Goal: Task Accomplishment & Management: Manage account settings

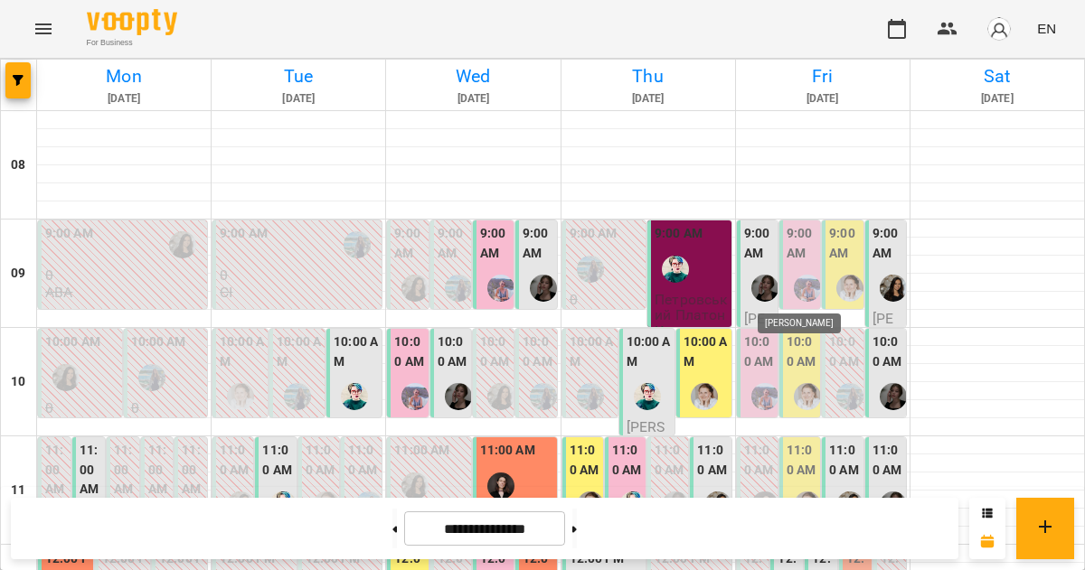
click at [799, 275] on img "Вікторія Ангела" at bounding box center [807, 288] width 27 height 27
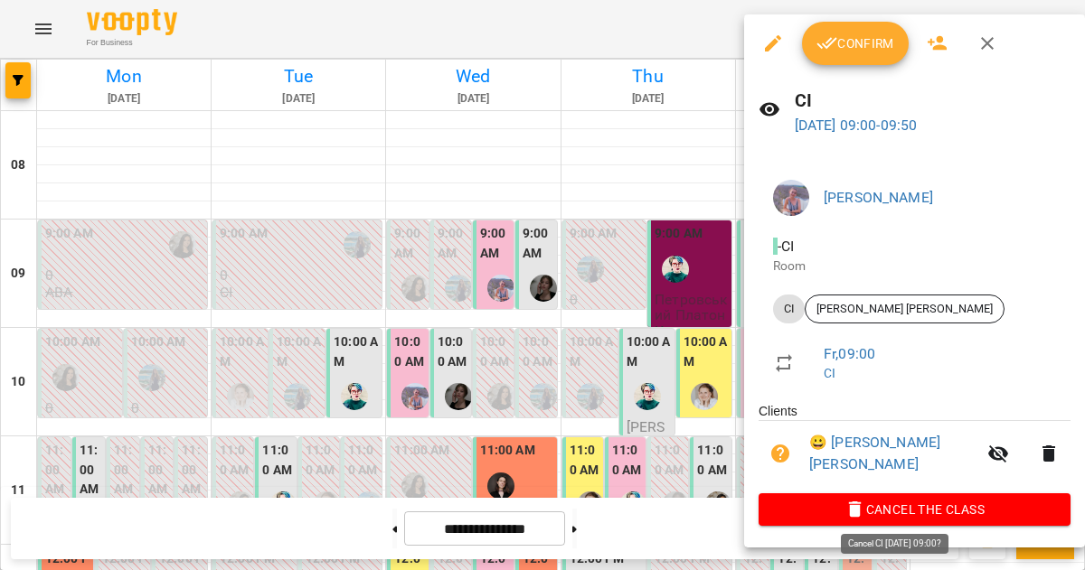
click at [862, 511] on span "Cancel the class" at bounding box center [914, 510] width 283 height 22
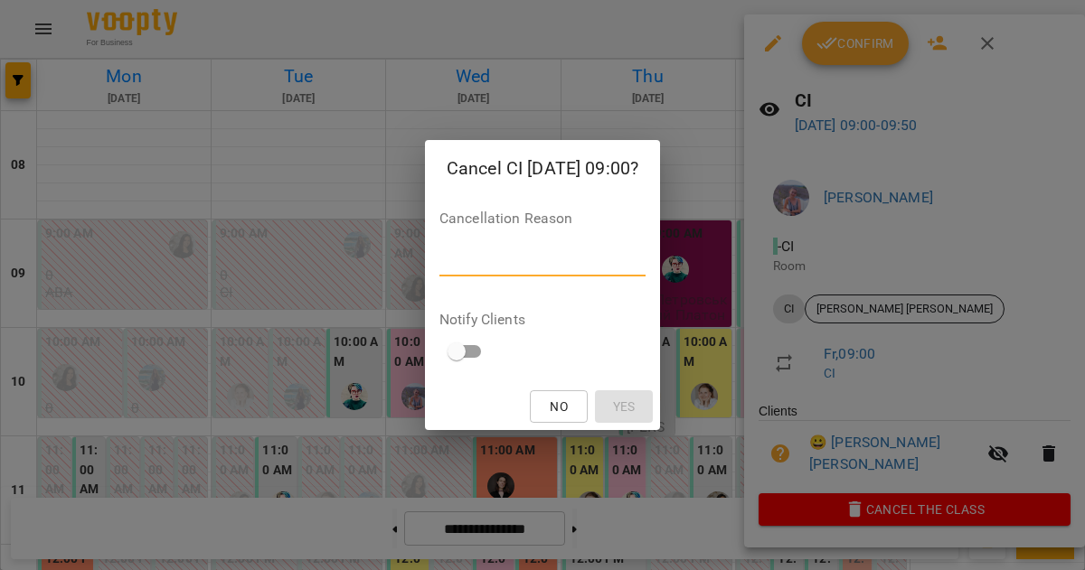
click at [575, 263] on textarea at bounding box center [542, 261] width 206 height 17
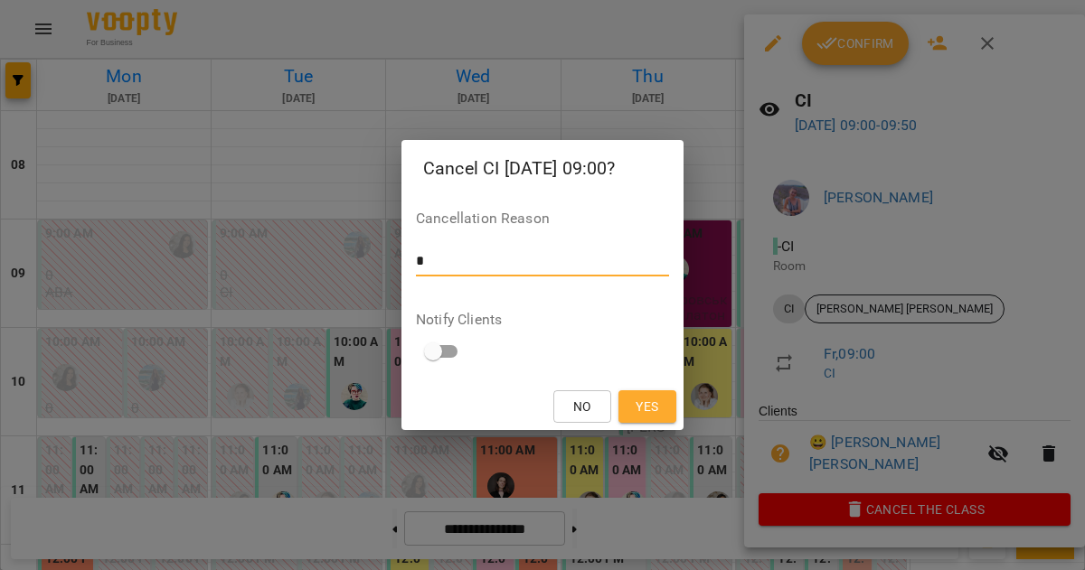
type textarea "*"
click at [640, 410] on span "Yes" at bounding box center [647, 407] width 23 height 22
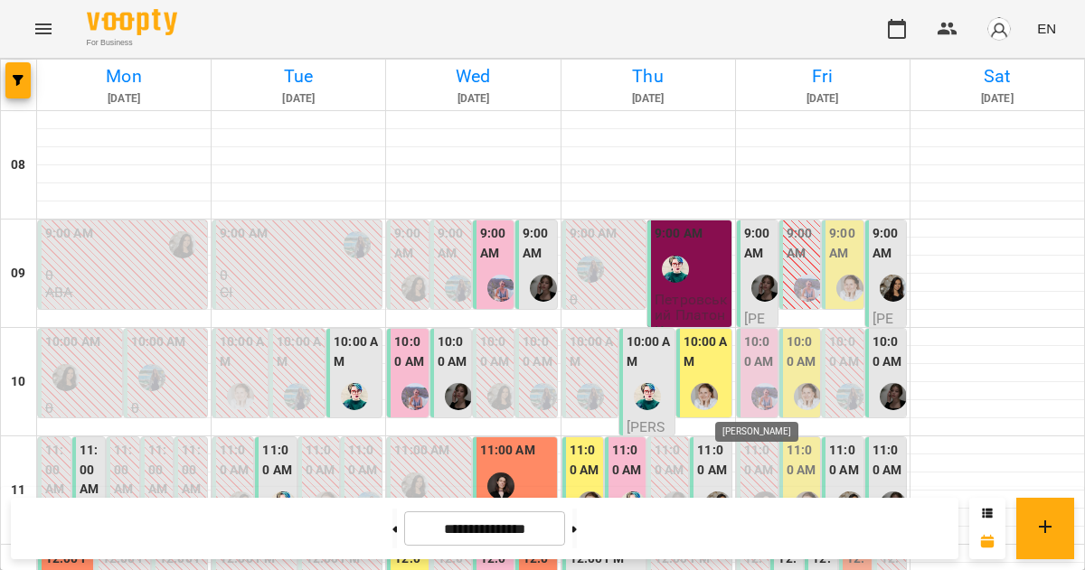
click at [751, 393] on img "Вікторія Ангела" at bounding box center [764, 396] width 27 height 27
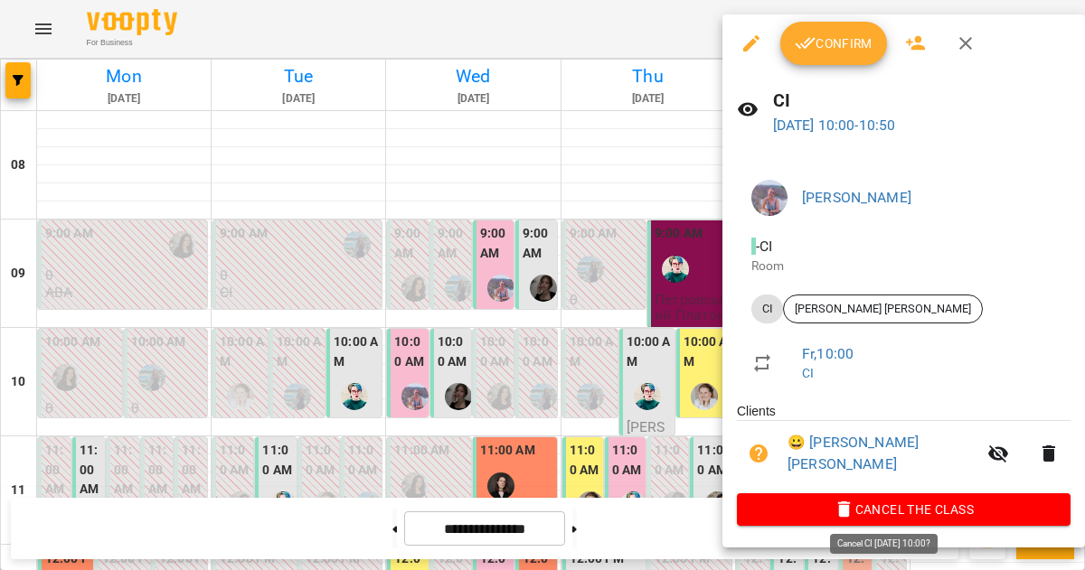
click at [899, 499] on span "Cancel the class" at bounding box center [903, 510] width 305 height 22
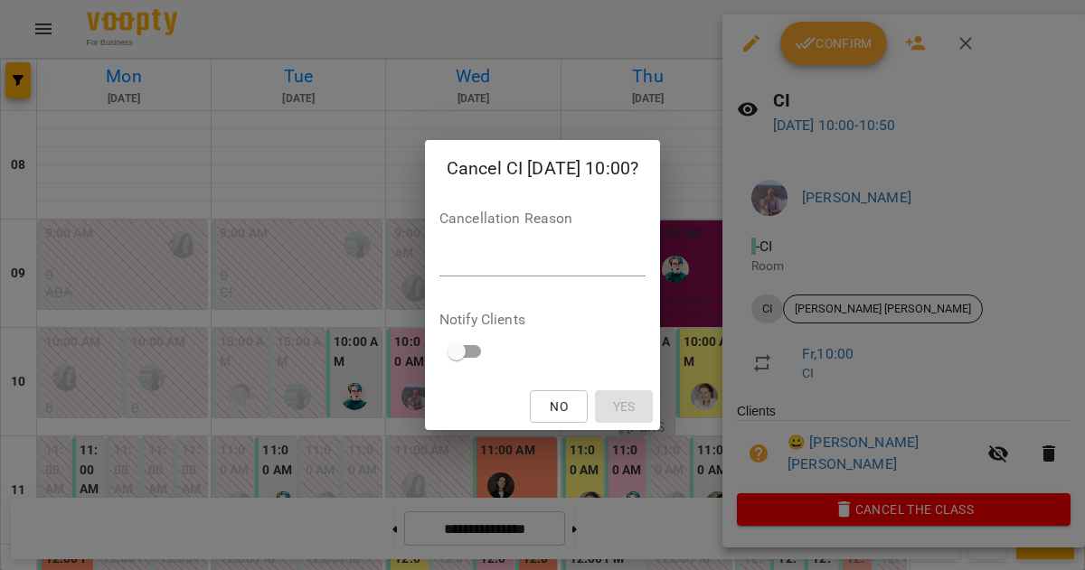
click at [598, 265] on textarea at bounding box center [542, 261] width 206 height 17
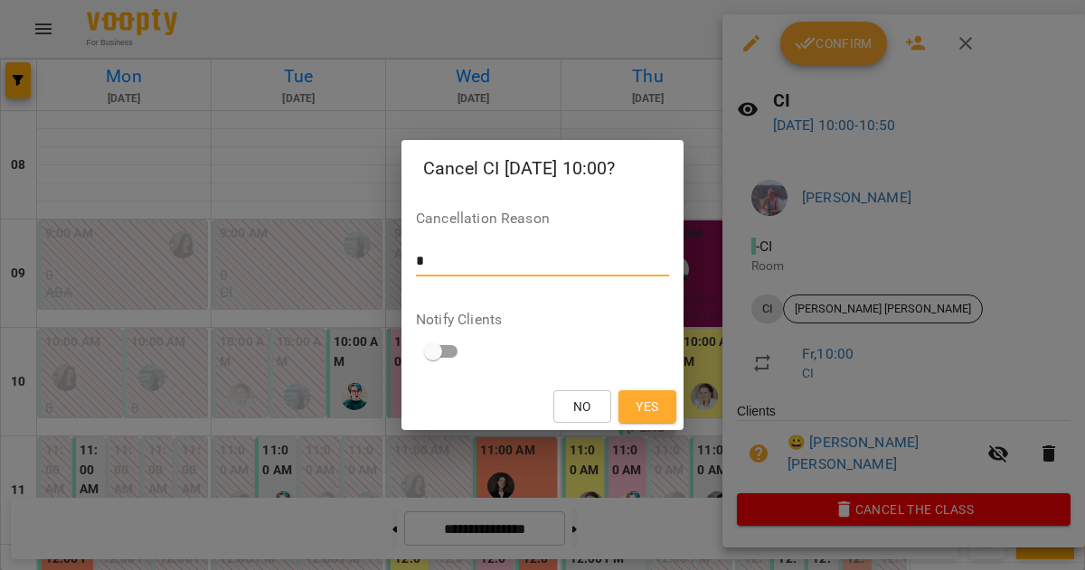
type textarea "*"
click at [653, 394] on button "Yes" at bounding box center [647, 407] width 58 height 33
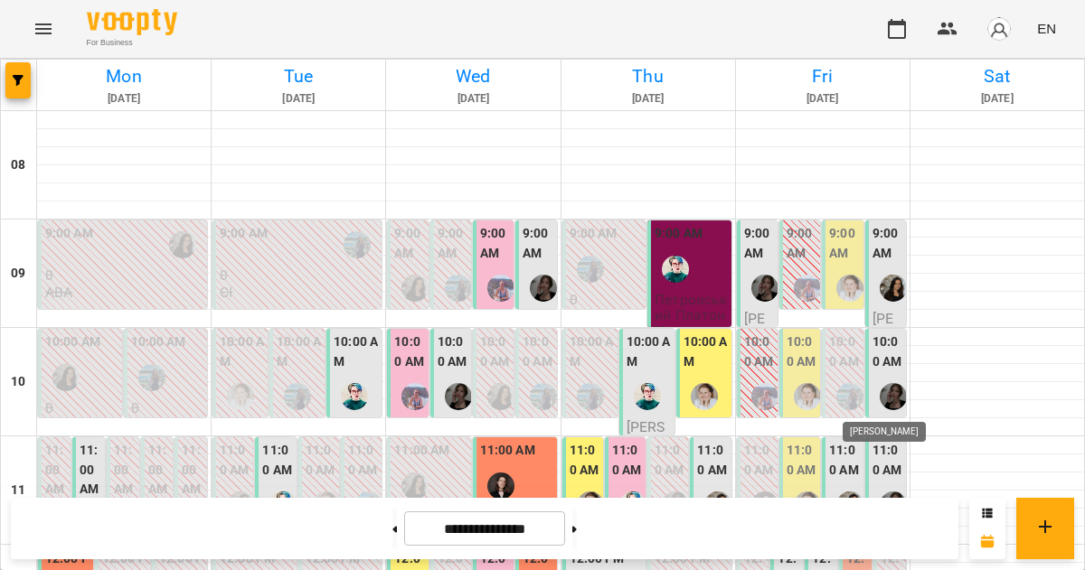
click at [880, 395] on img "Данюк Дарина" at bounding box center [893, 396] width 27 height 27
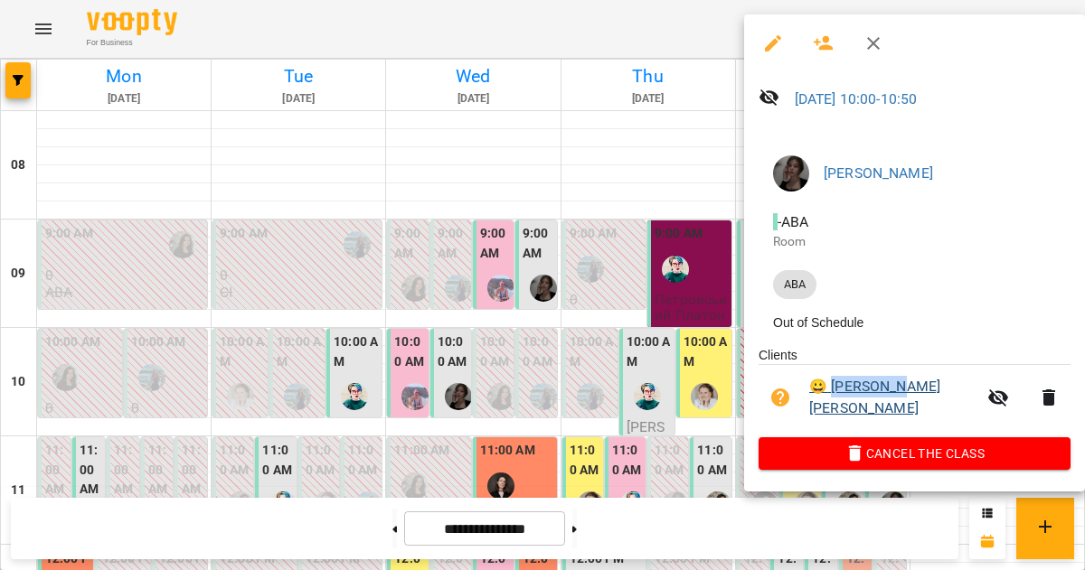
click at [871, 395] on li "😀 [PERSON_NAME] [PERSON_NAME]" at bounding box center [914, 397] width 312 height 64
click at [882, 448] on span "Cancel the class" at bounding box center [914, 454] width 283 height 22
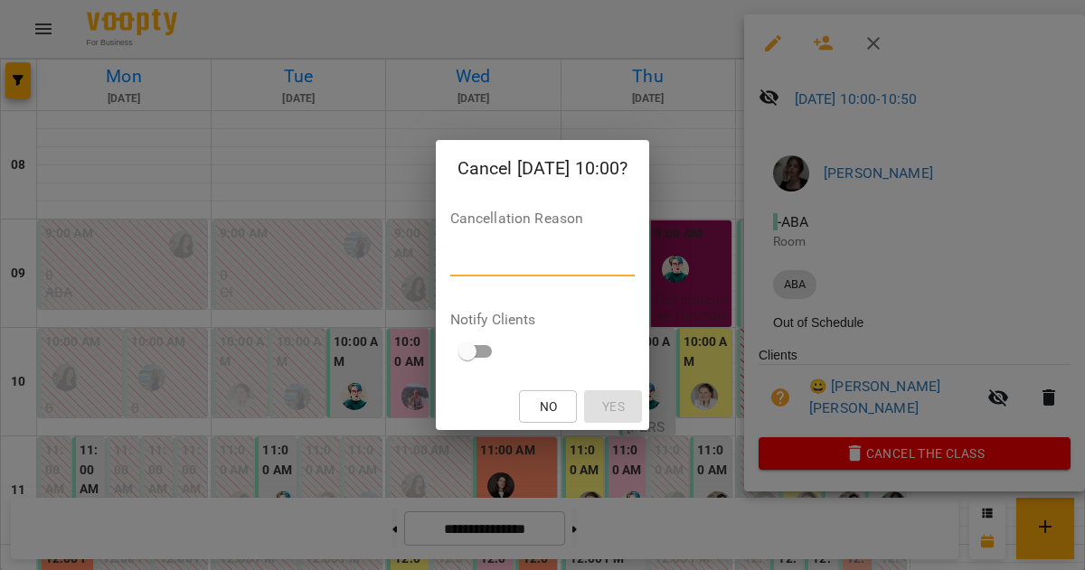
click at [636, 265] on textarea at bounding box center [542, 261] width 185 height 17
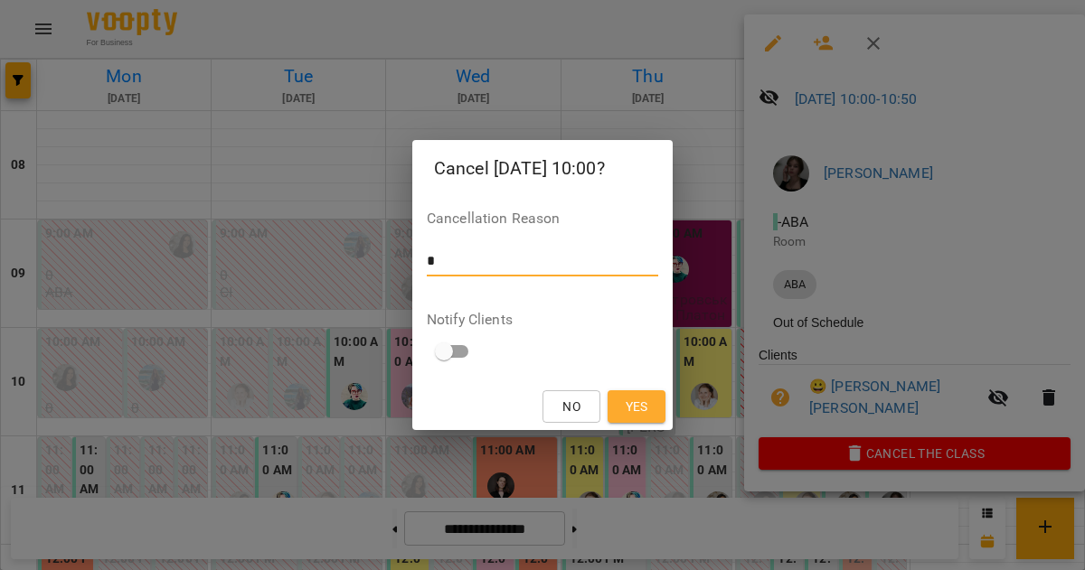
type textarea "*"
click at [648, 390] on div "No Yes" at bounding box center [542, 406] width 260 height 47
click at [648, 396] on span "Yes" at bounding box center [636, 407] width 29 height 22
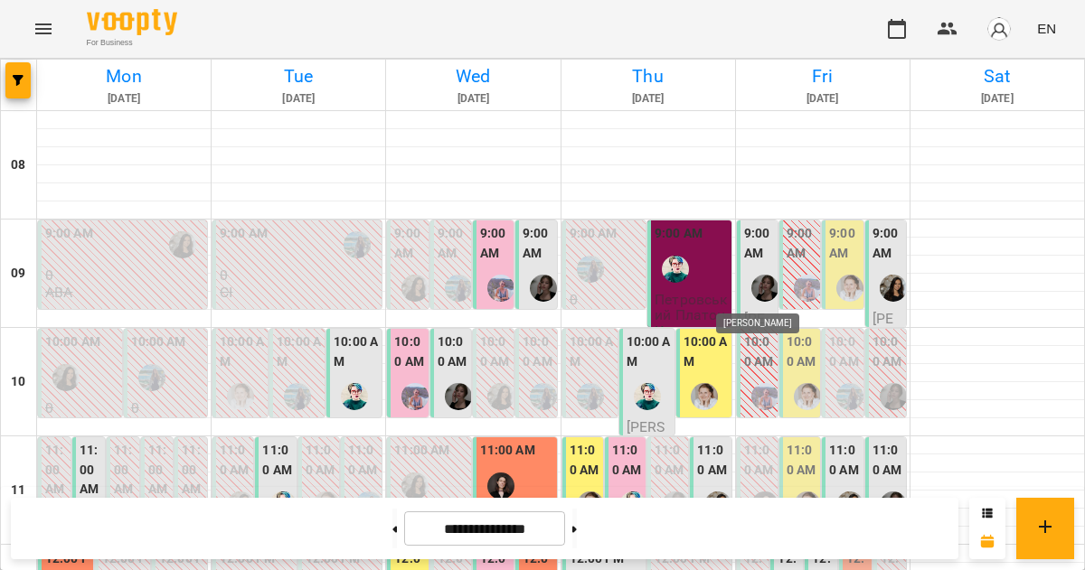
click at [755, 281] on img "Данюк Дарина" at bounding box center [764, 288] width 27 height 27
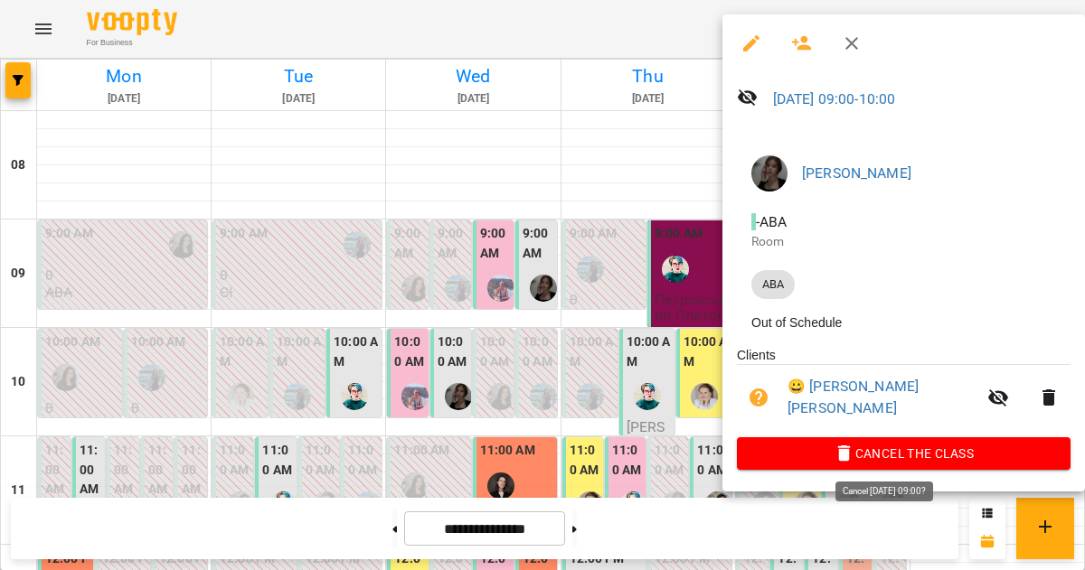
click at [851, 440] on button "Cancel the class" at bounding box center [904, 454] width 334 height 33
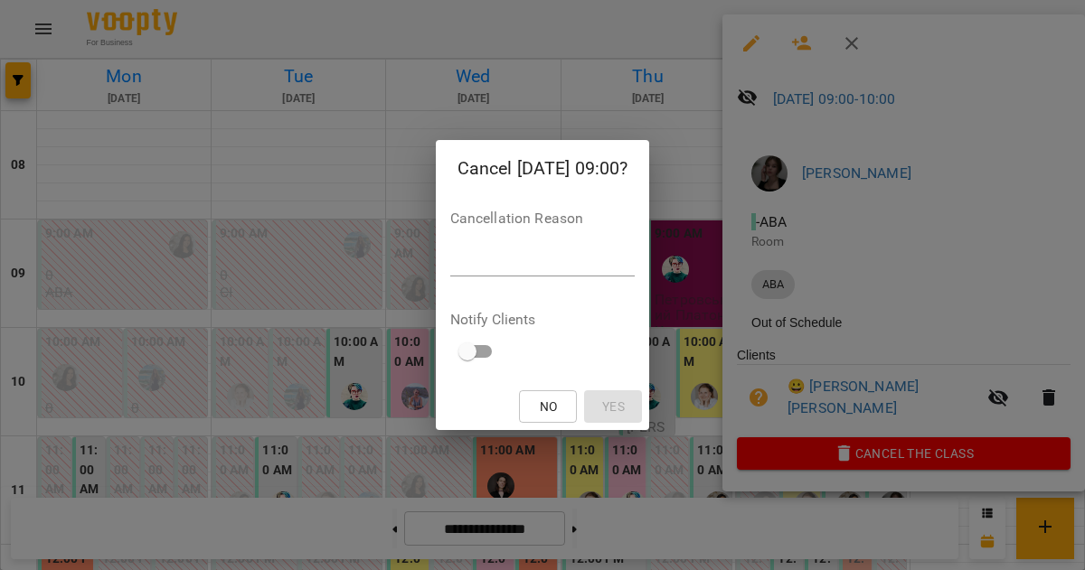
click at [491, 260] on textarea at bounding box center [542, 261] width 185 height 17
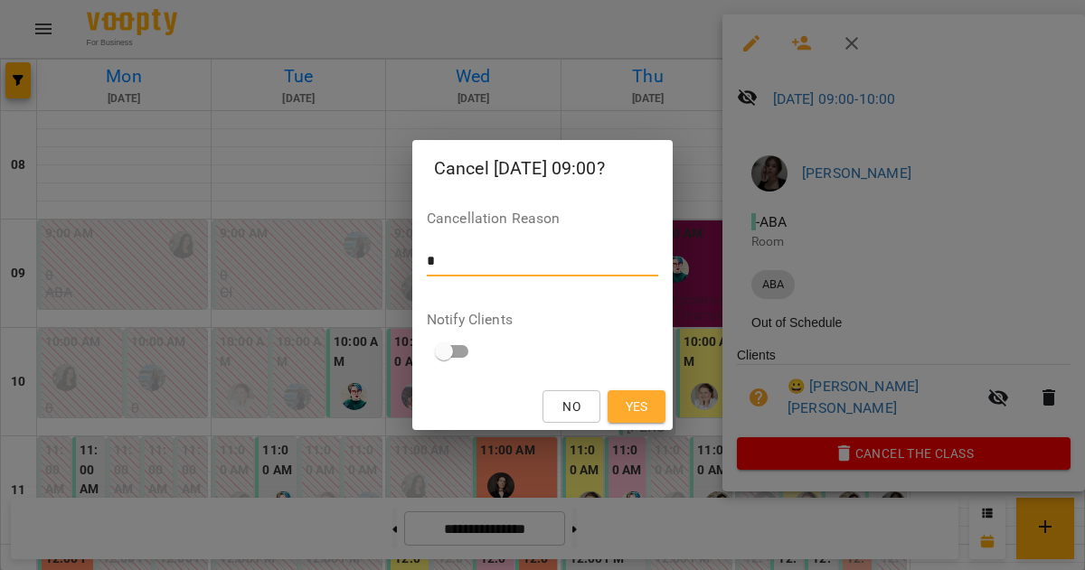
type textarea "*"
click at [636, 393] on button "Yes" at bounding box center [636, 407] width 58 height 33
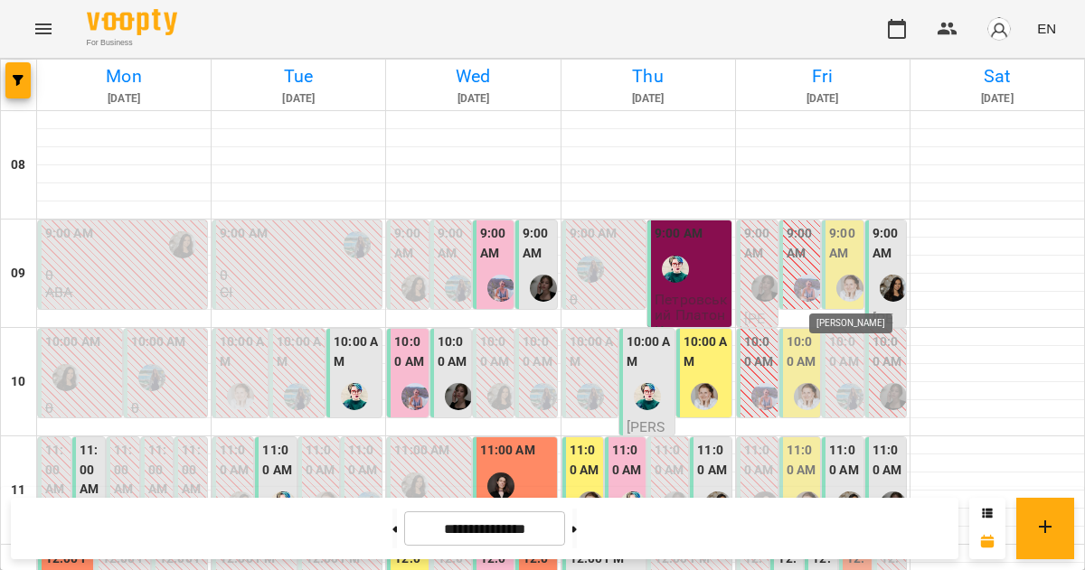
click at [844, 281] on img "Ольга Фурт" at bounding box center [849, 288] width 27 height 27
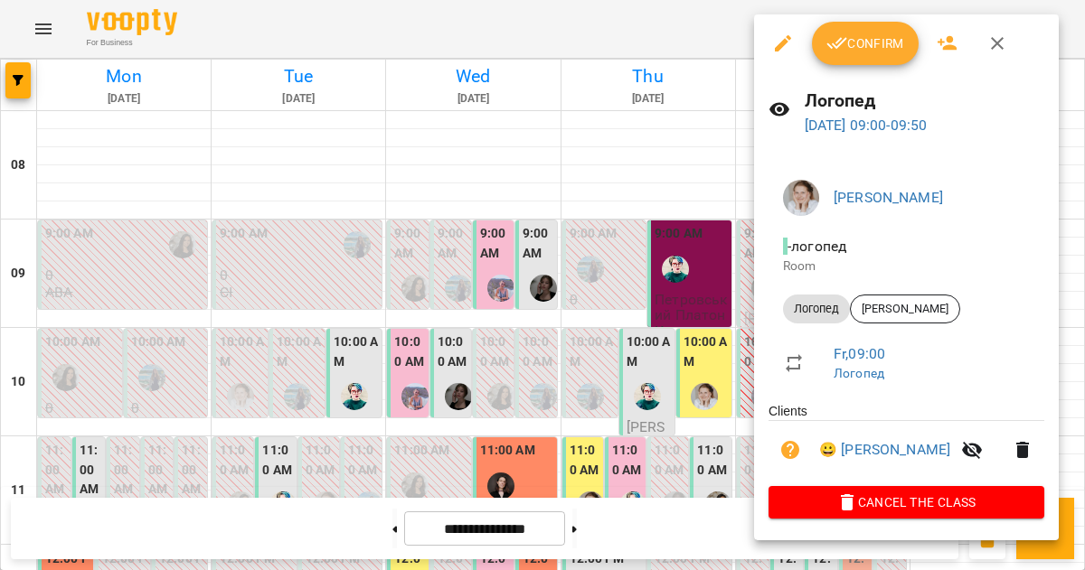
click at [989, 42] on icon "button" at bounding box center [997, 44] width 22 height 22
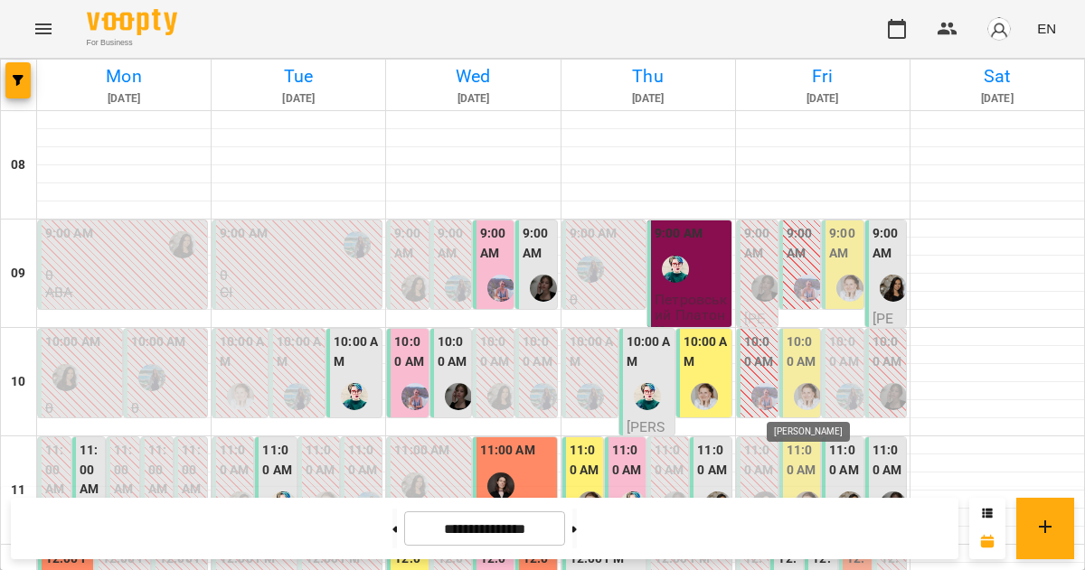
click at [796, 403] on img "Ольга Фурт" at bounding box center [807, 396] width 27 height 27
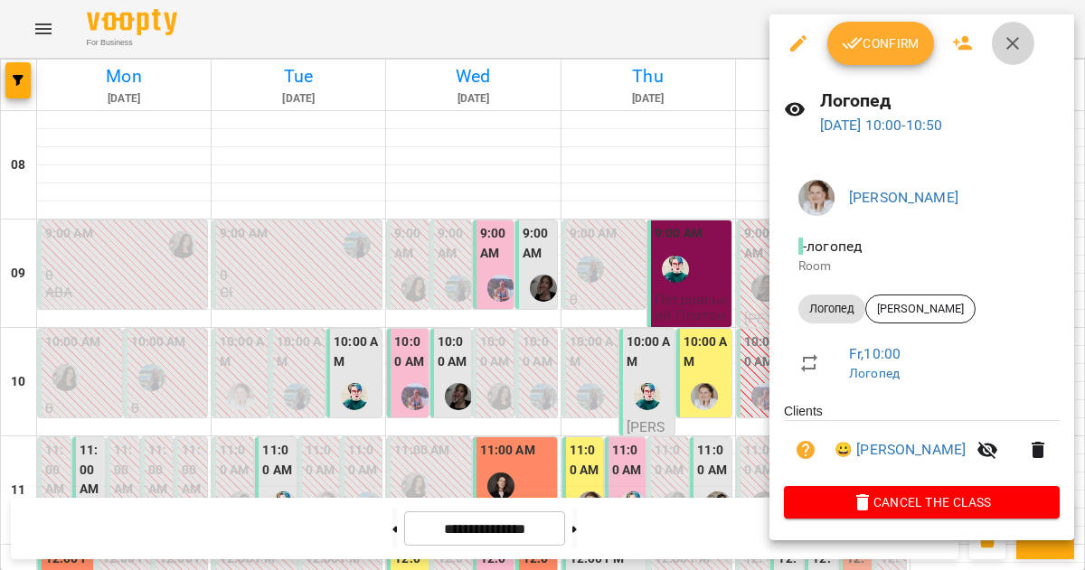
click at [1014, 33] on icon "button" at bounding box center [1013, 44] width 22 height 22
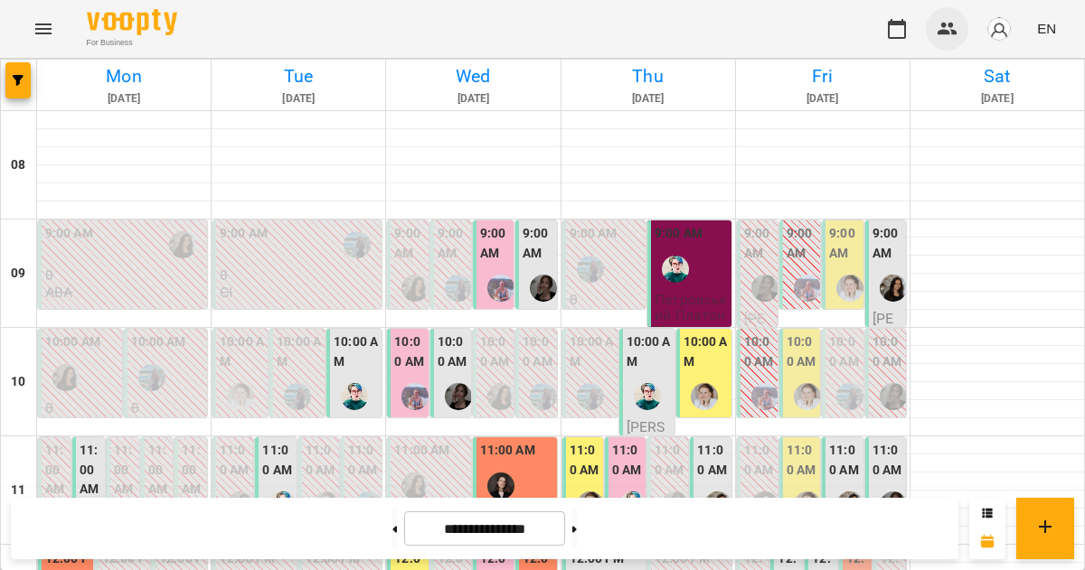
click at [952, 20] on icon "button" at bounding box center [948, 29] width 22 height 22
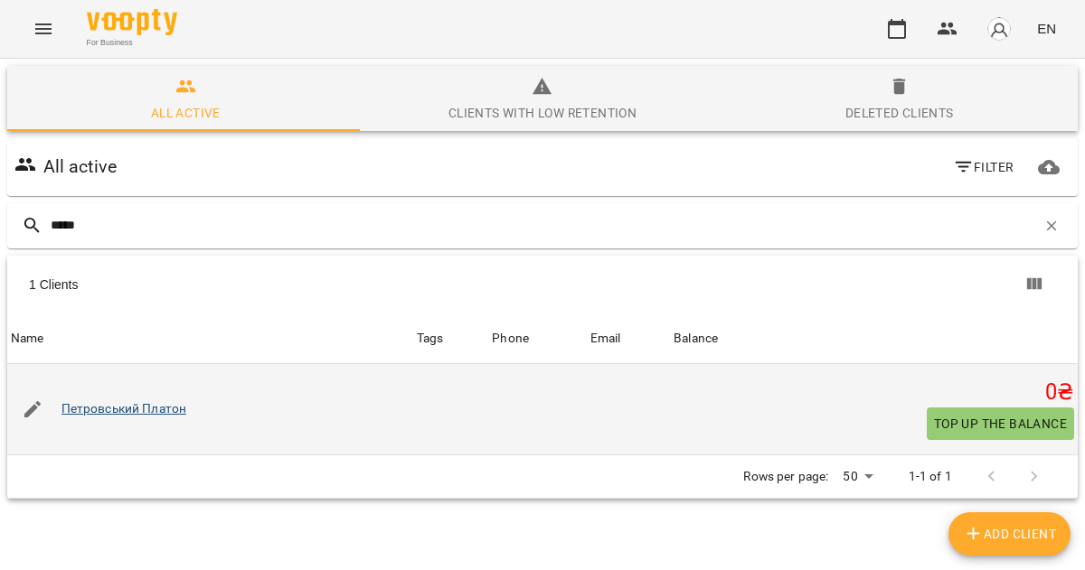
type input "*****"
click at [143, 405] on link "Петровський Платон" at bounding box center [124, 409] width 126 height 18
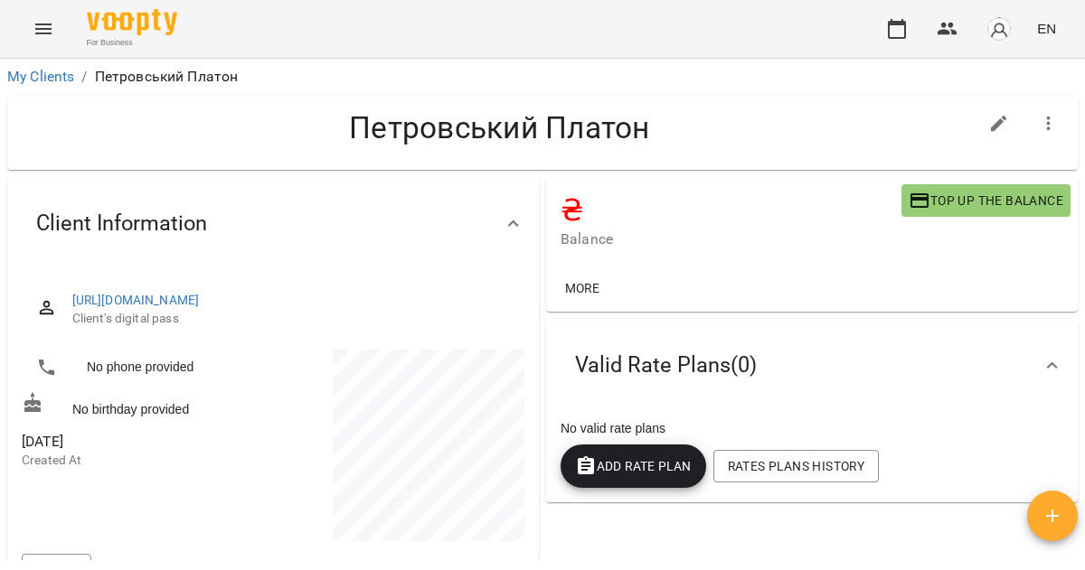
click at [44, 34] on icon "Menu" at bounding box center [44, 29] width 22 height 22
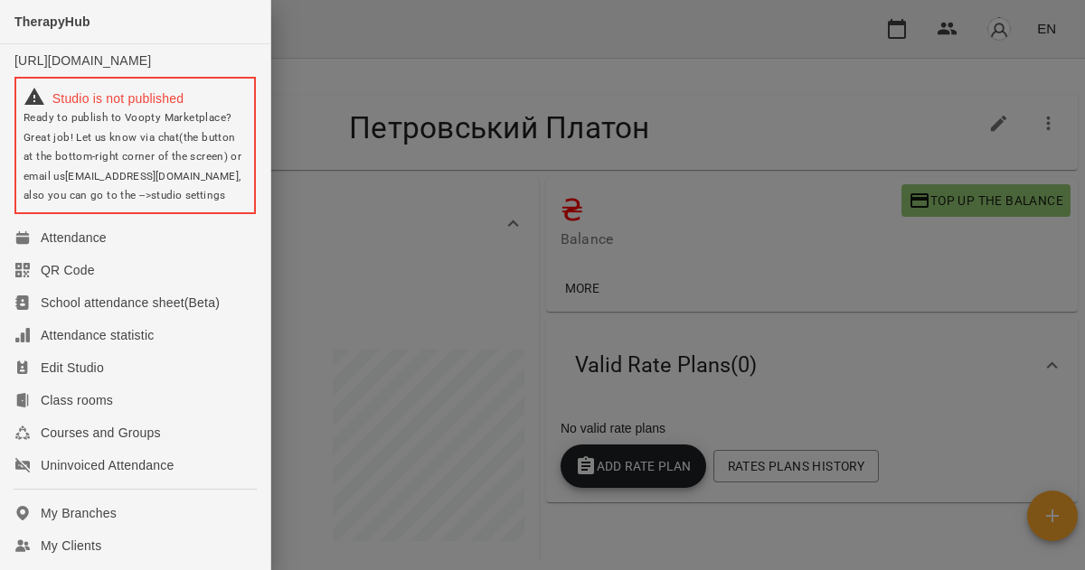
click at [448, 51] on div at bounding box center [542, 285] width 1085 height 570
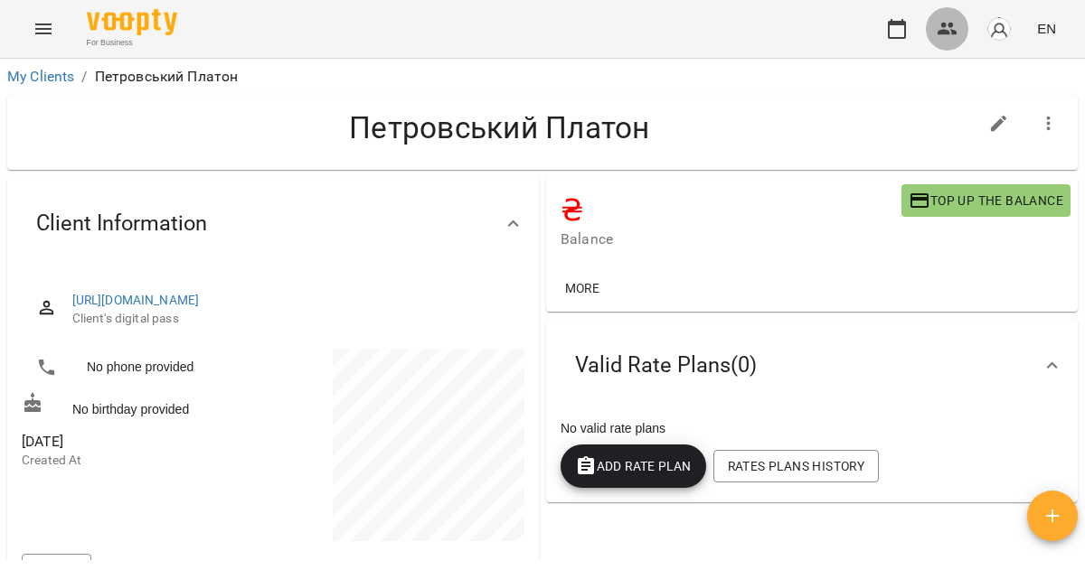
click at [951, 26] on icon "button" at bounding box center [947, 29] width 20 height 13
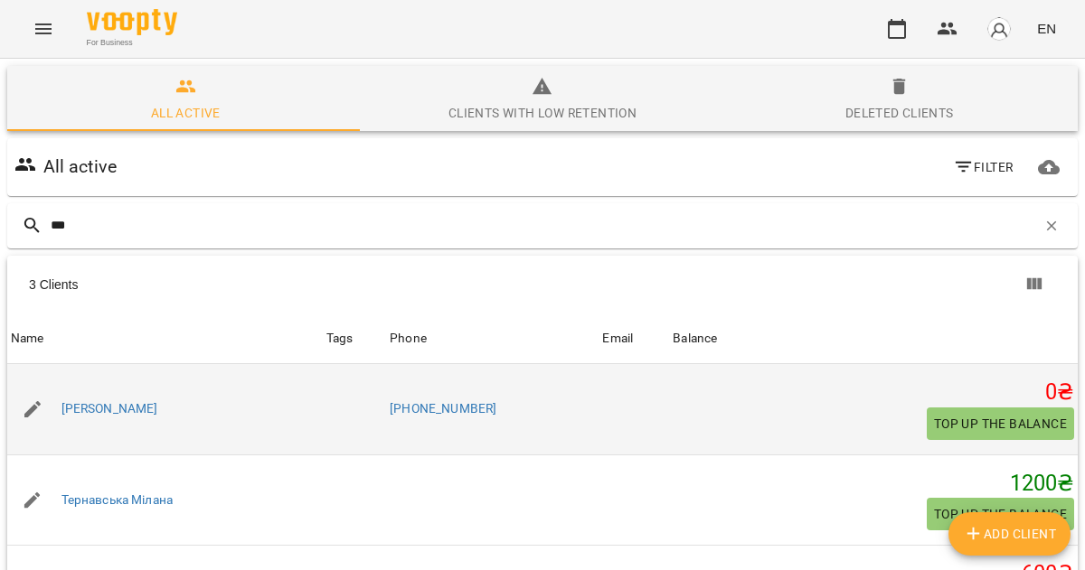
scroll to position [105, 0]
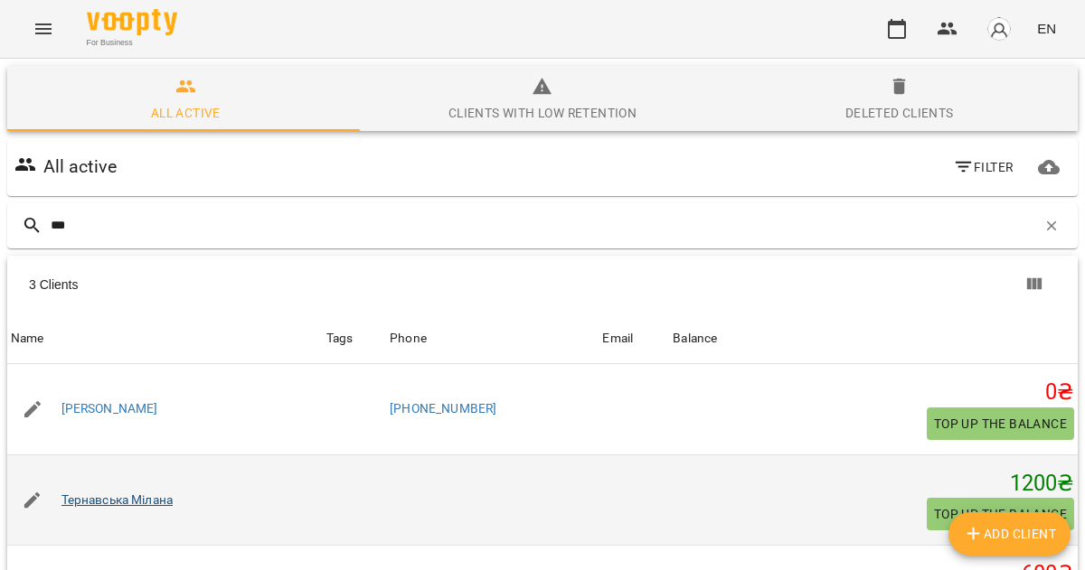
type input "***"
click at [160, 492] on link "Тернавська Мілана" at bounding box center [117, 501] width 112 height 18
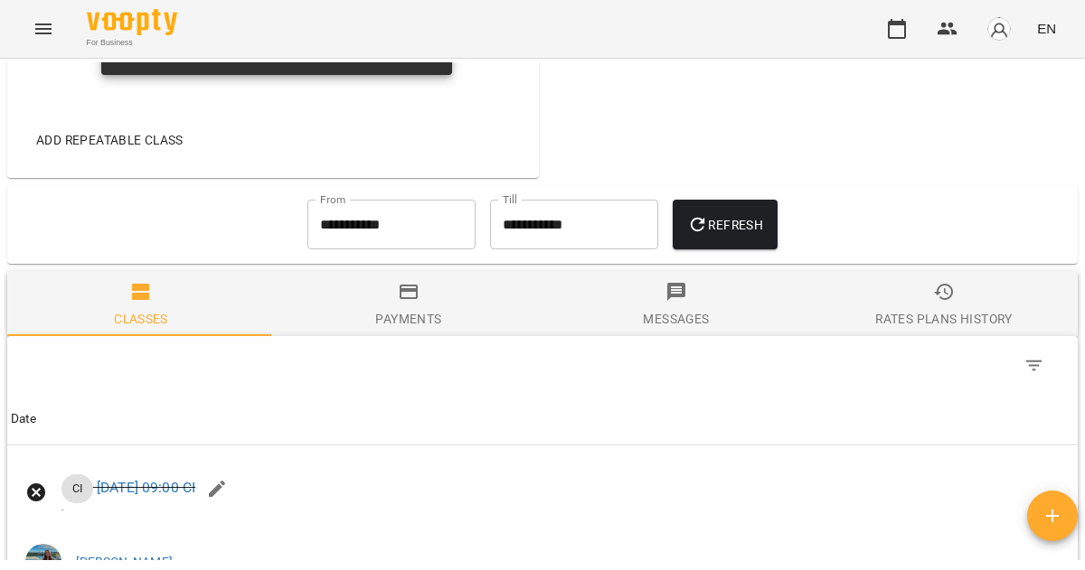
scroll to position [1253, 0]
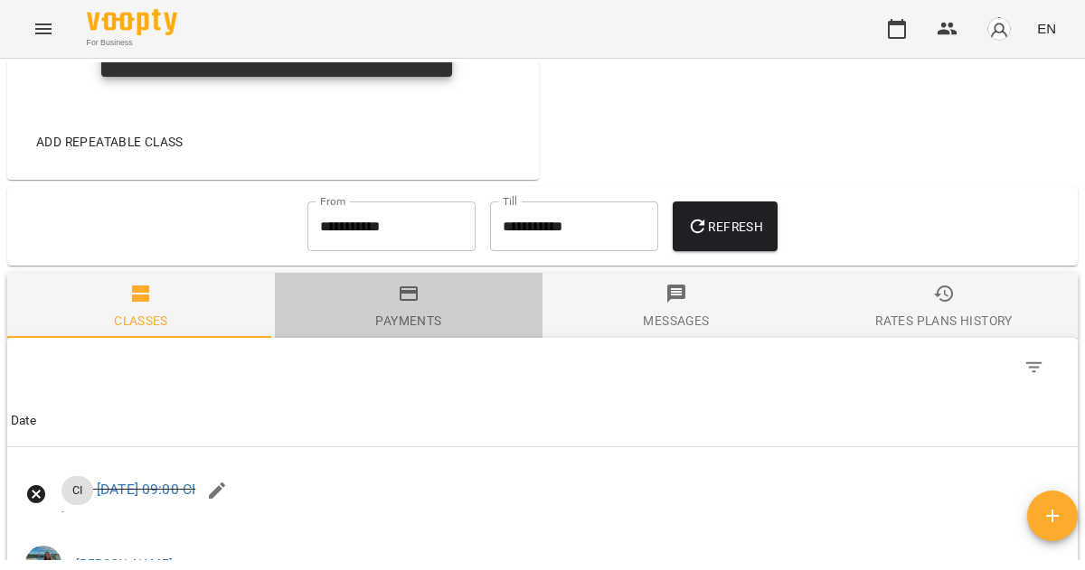
click at [426, 330] on div "Payments" at bounding box center [408, 321] width 66 height 22
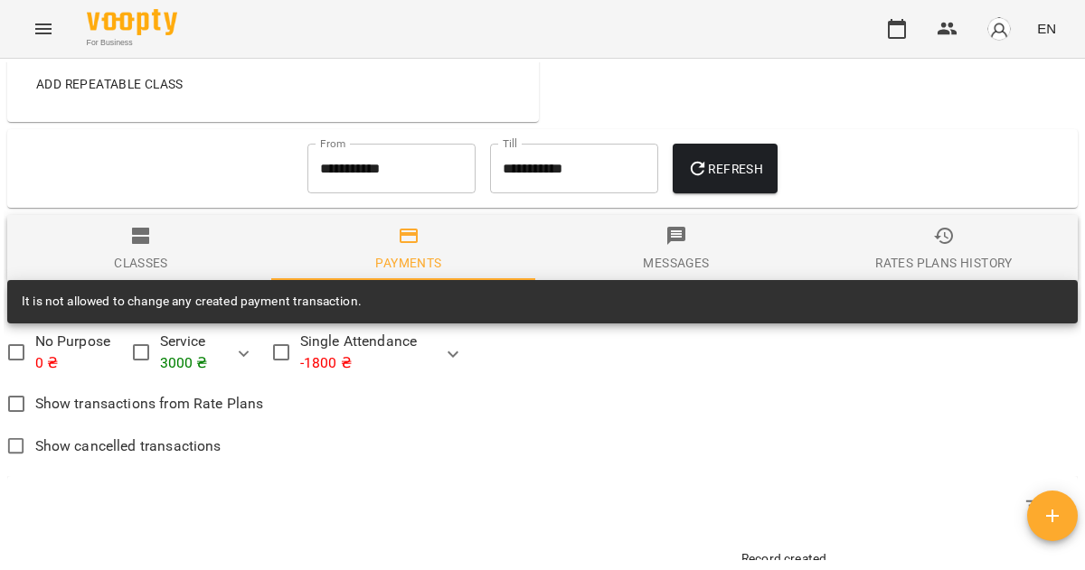
scroll to position [1310, 0]
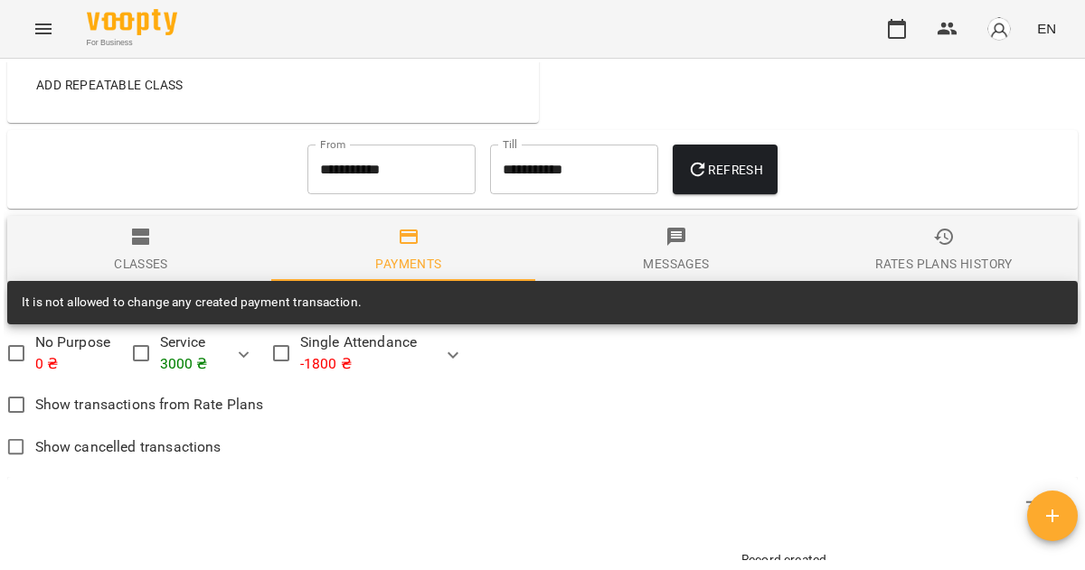
click at [157, 275] on div "Classes" at bounding box center [141, 264] width 54 height 22
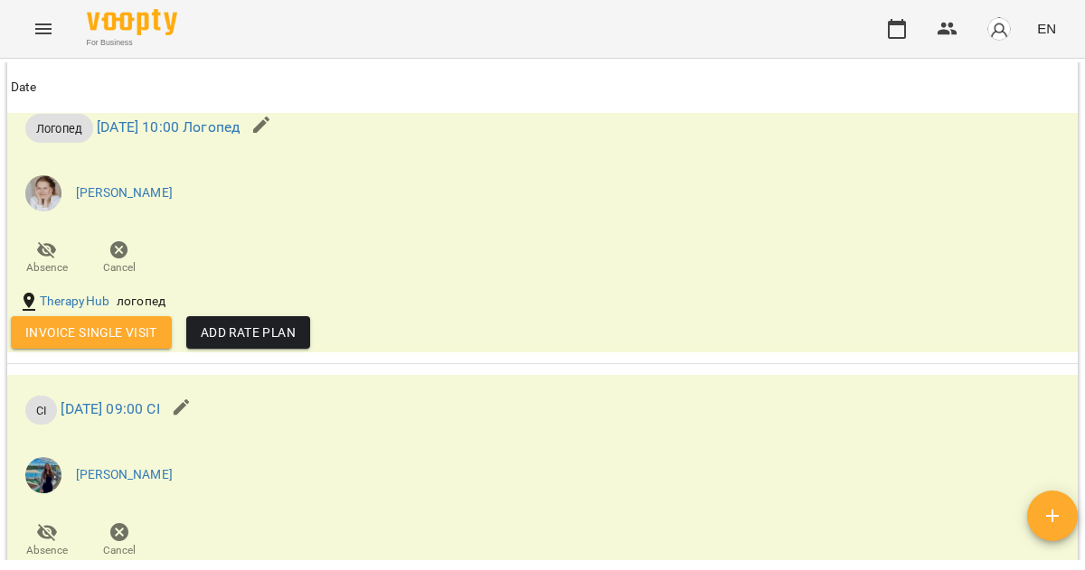
scroll to position [2776, 0]
click at [132, 344] on span "Invoice single visit" at bounding box center [91, 333] width 132 height 22
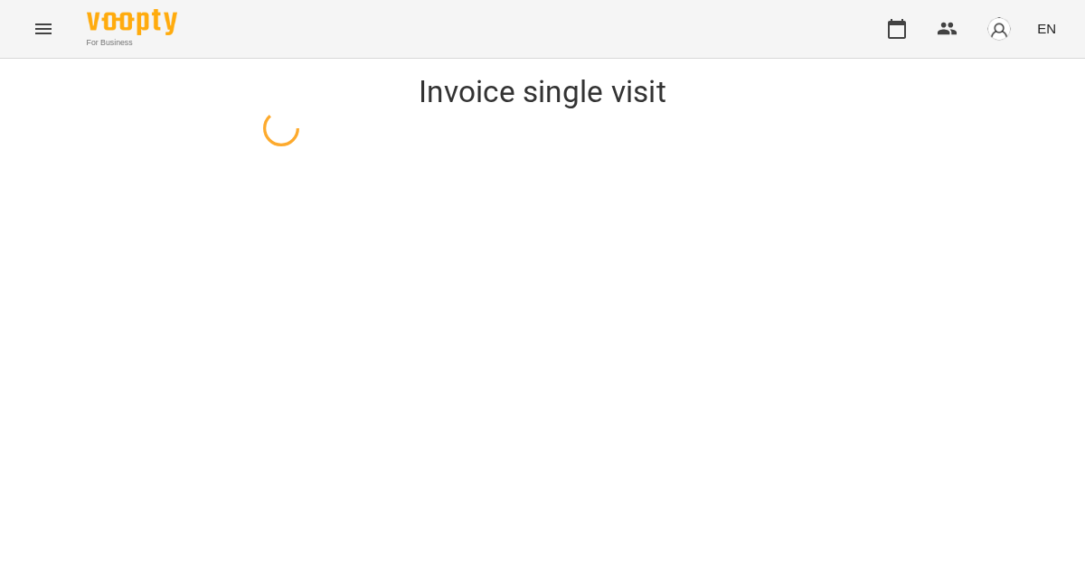
select select "*******"
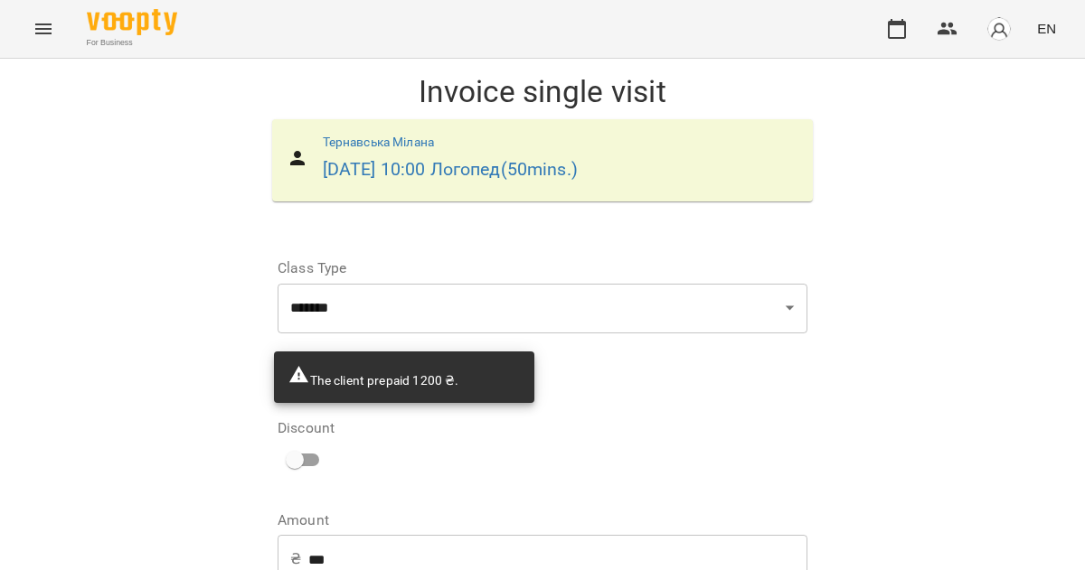
scroll to position [170, 0]
click at [387, 534] on input "***" at bounding box center [557, 559] width 499 height 51
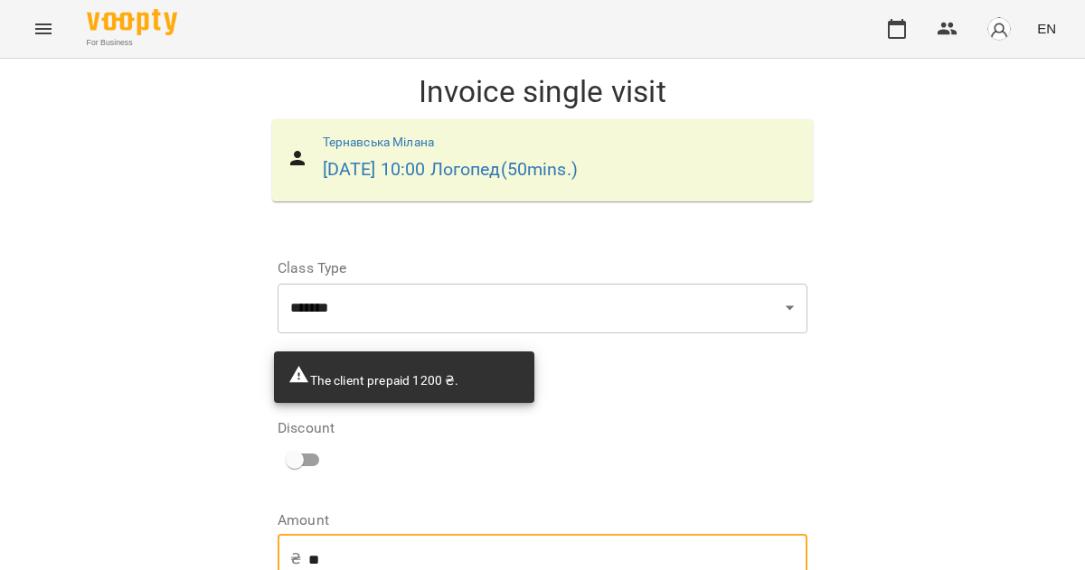
type input "*"
type input "***"
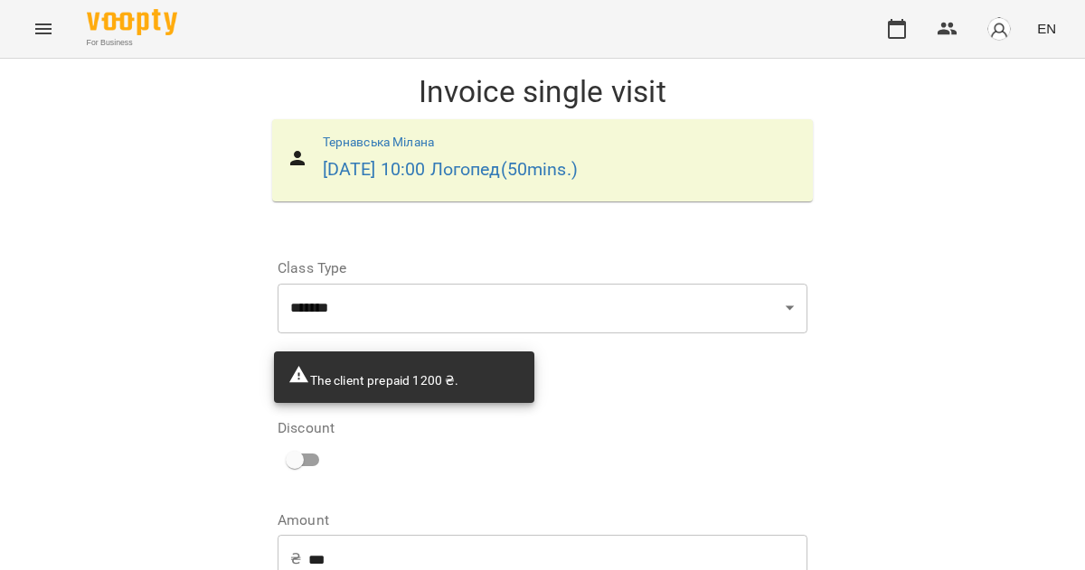
select select "****"
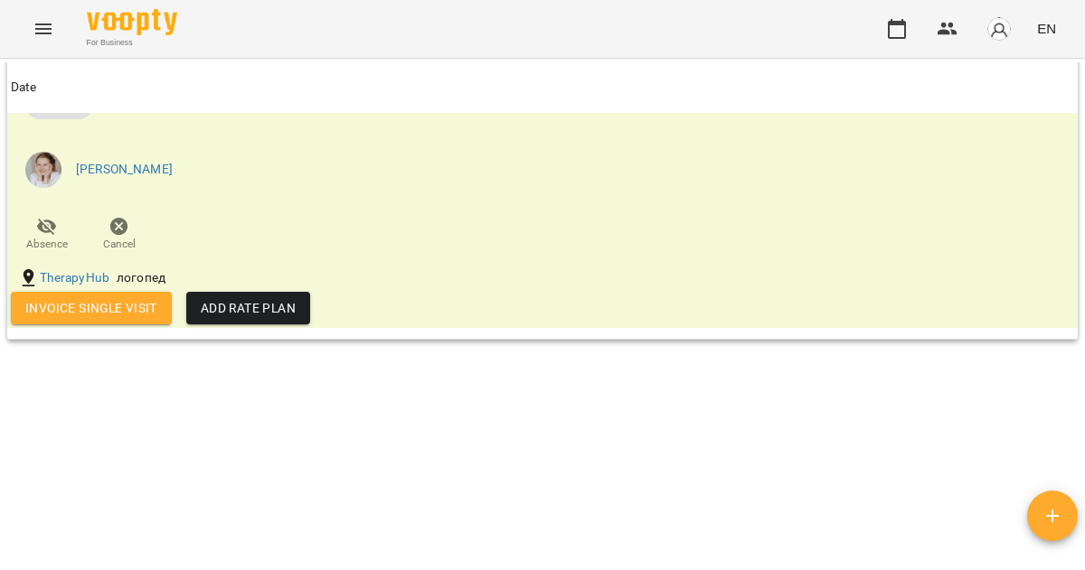
scroll to position [3349, 0]
click at [114, 307] on span "Invoice single visit" at bounding box center [91, 308] width 132 height 22
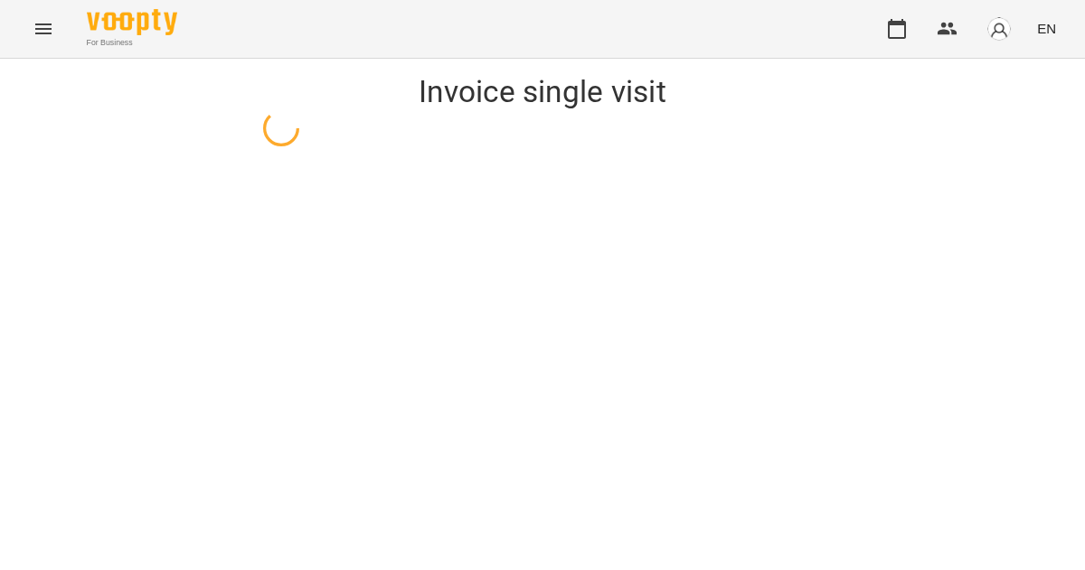
select select "*******"
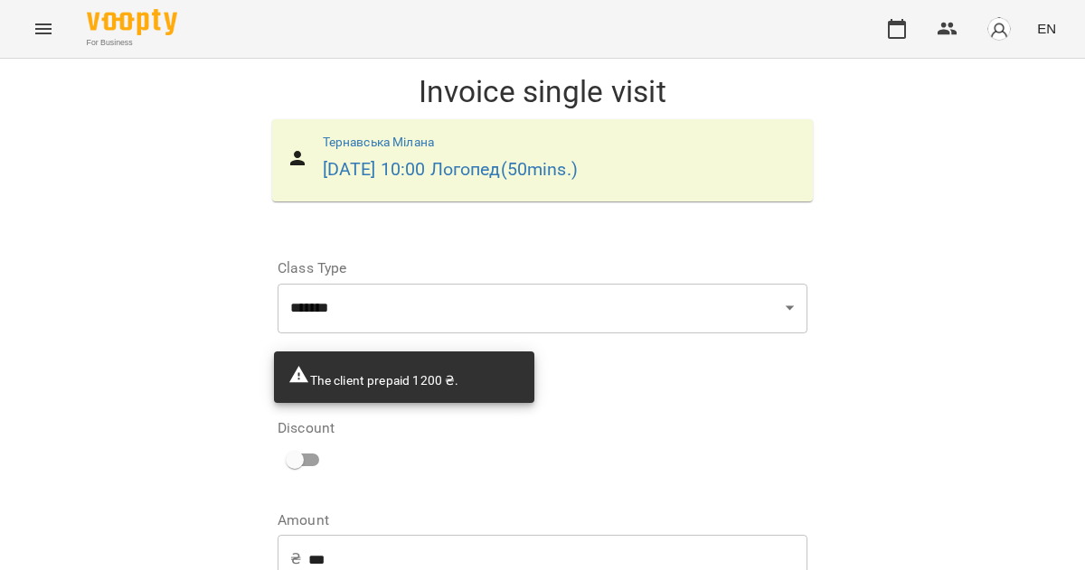
scroll to position [170, 0]
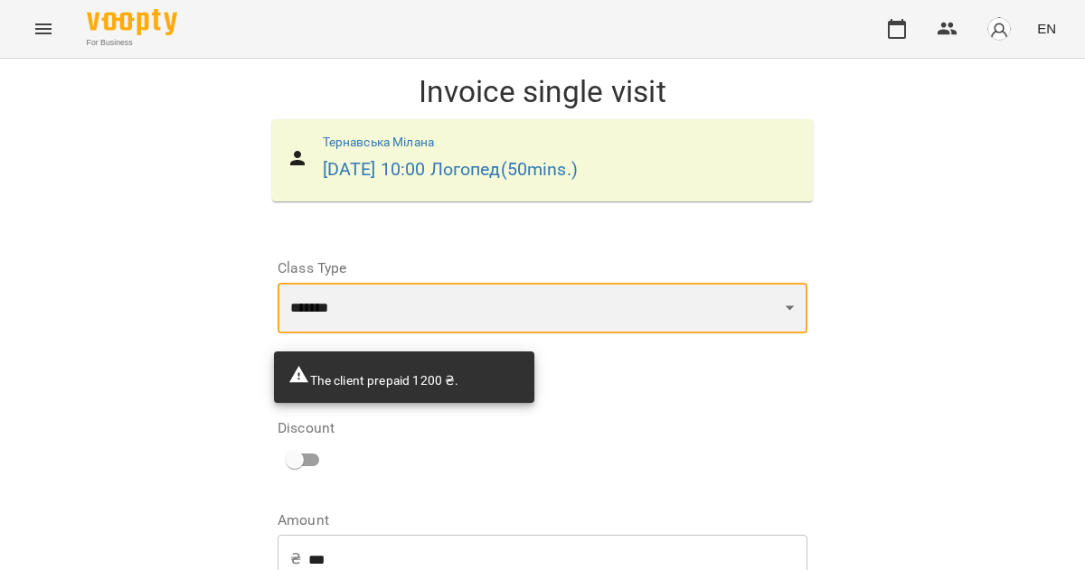
click at [363, 283] on select "**********" at bounding box center [543, 308] width 530 height 51
click at [278, 283] on select "**********" at bounding box center [543, 308] width 530 height 51
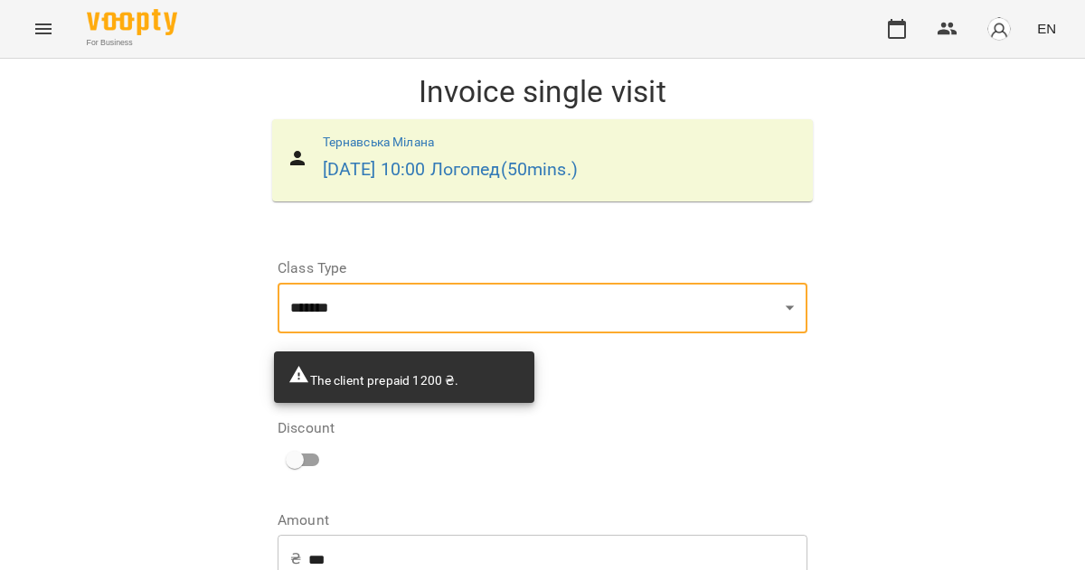
click at [308, 534] on input "***" at bounding box center [557, 559] width 499 height 51
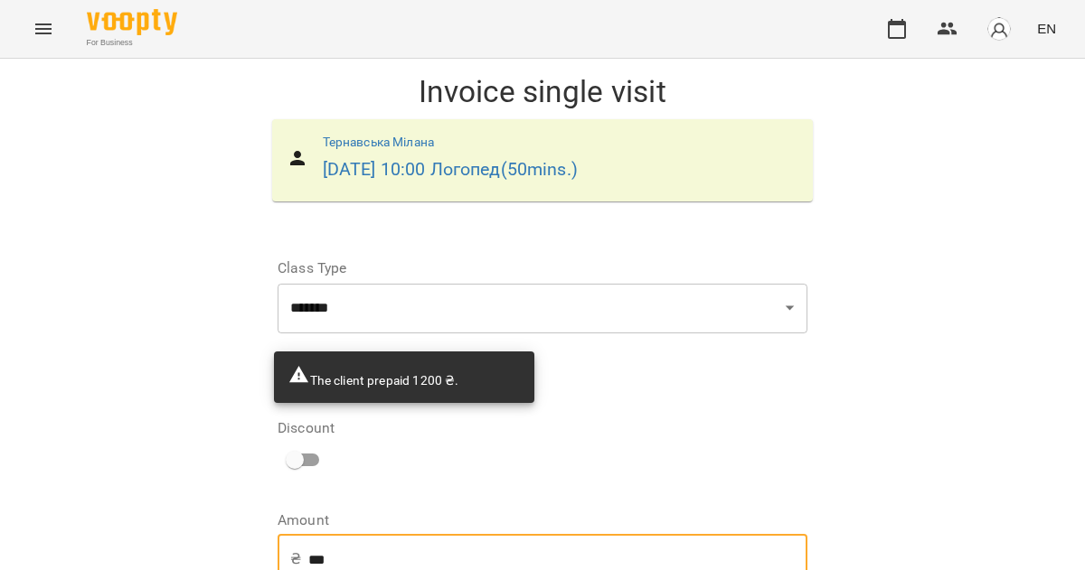
scroll to position [369, 0]
type input "***"
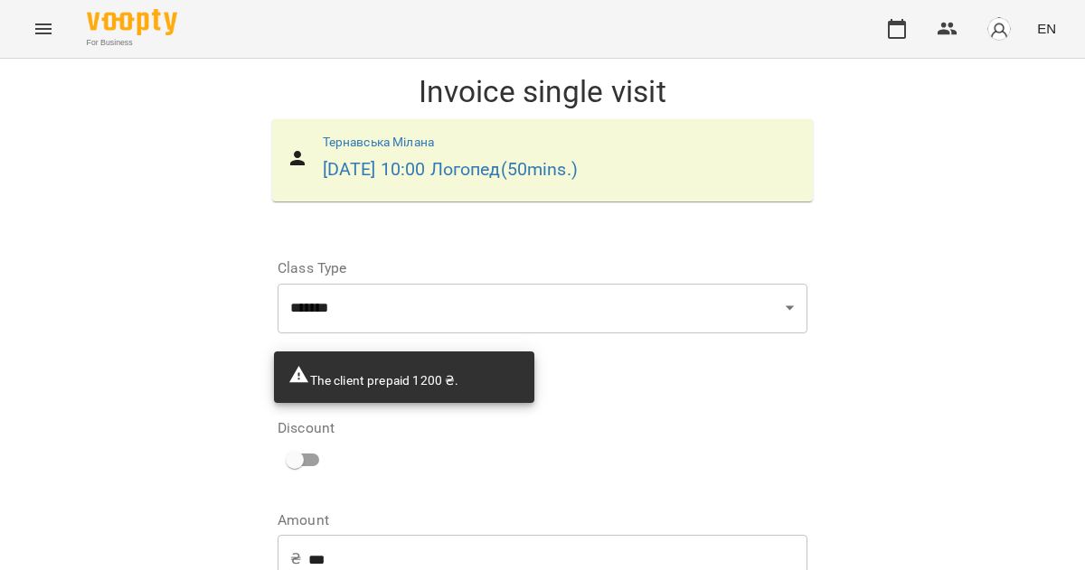
select select "****"
drag, startPoint x: 736, startPoint y: 529, endPoint x: 763, endPoint y: 527, distance: 27.2
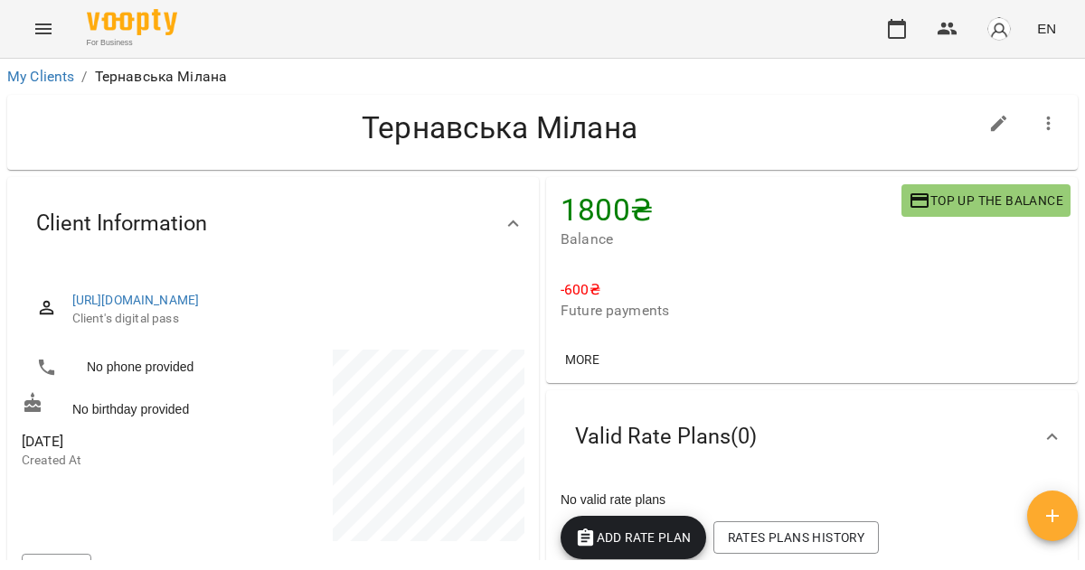
click at [931, 194] on span "Top up the balance" at bounding box center [986, 201] width 155 height 22
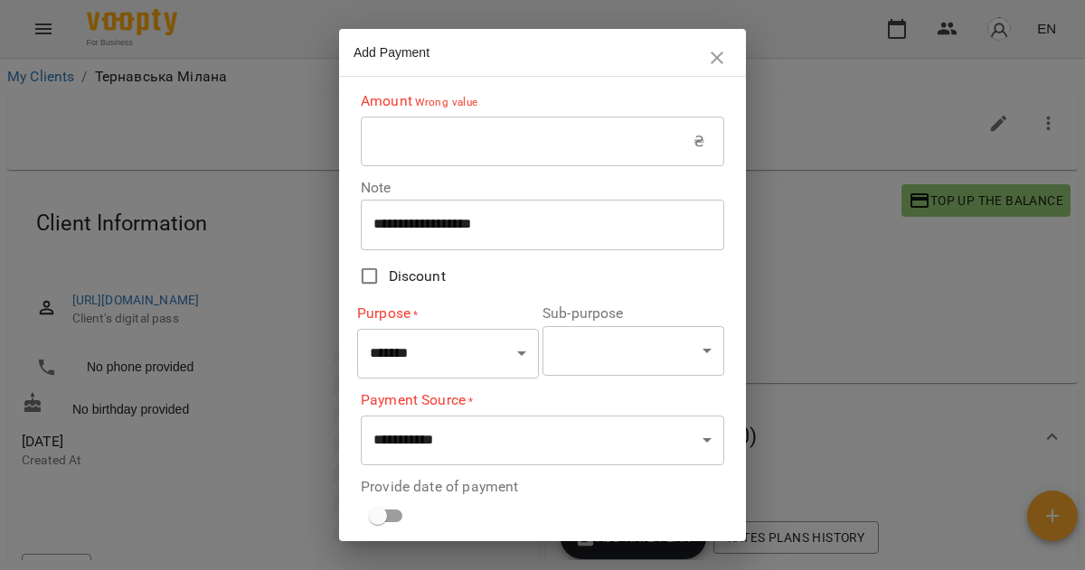
click at [705, 51] on button "button" at bounding box center [716, 57] width 43 height 43
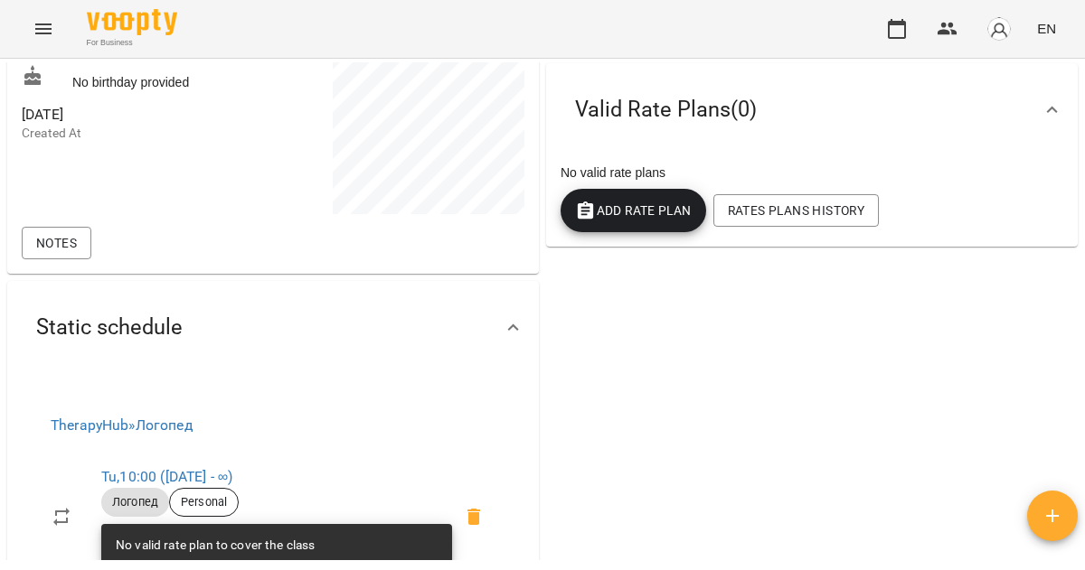
scroll to position [326, 0]
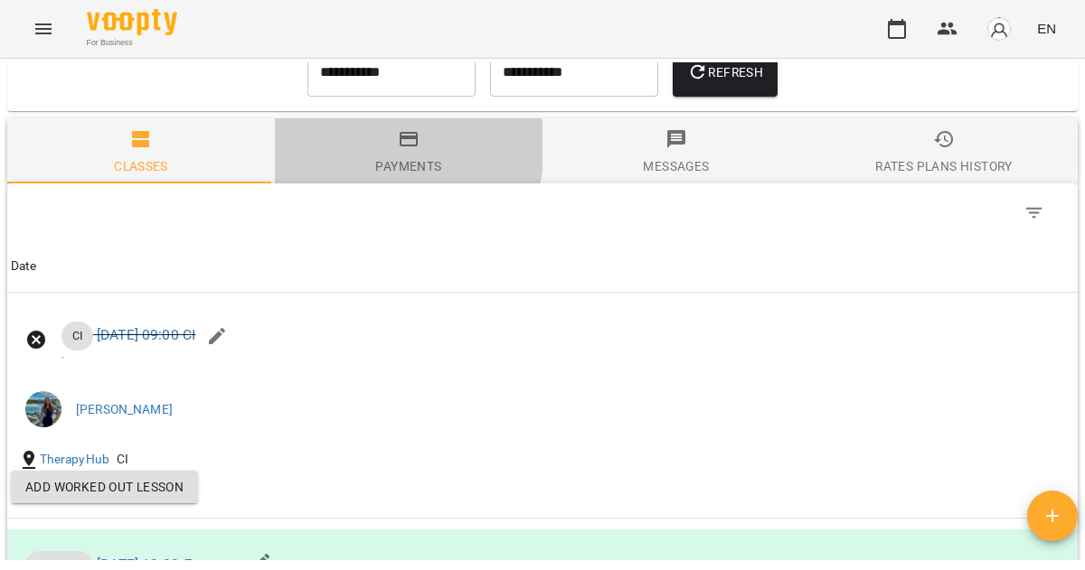
click at [387, 165] on span "Payments" at bounding box center [409, 152] width 246 height 49
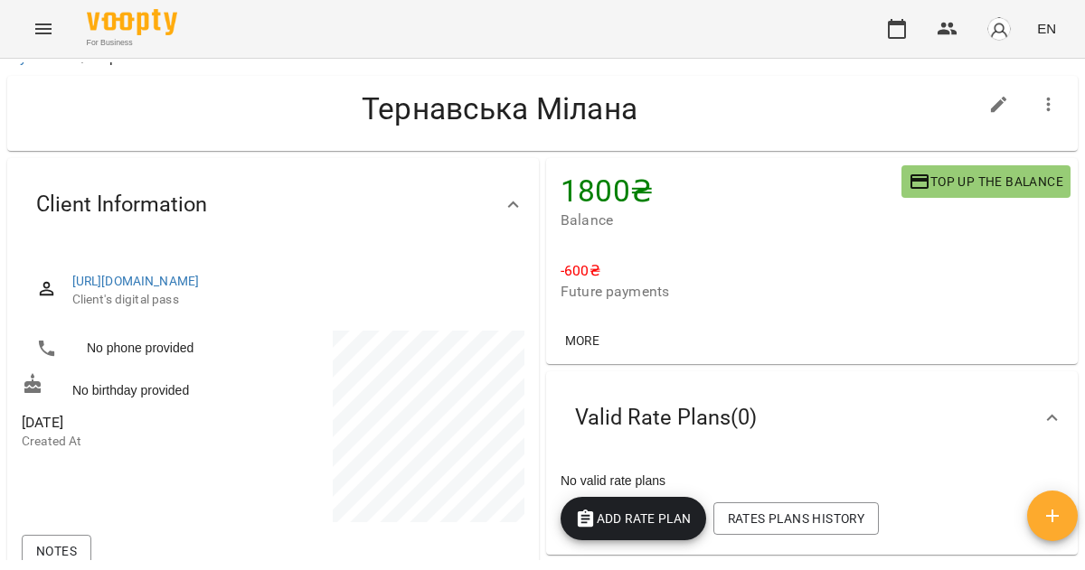
scroll to position [0, 0]
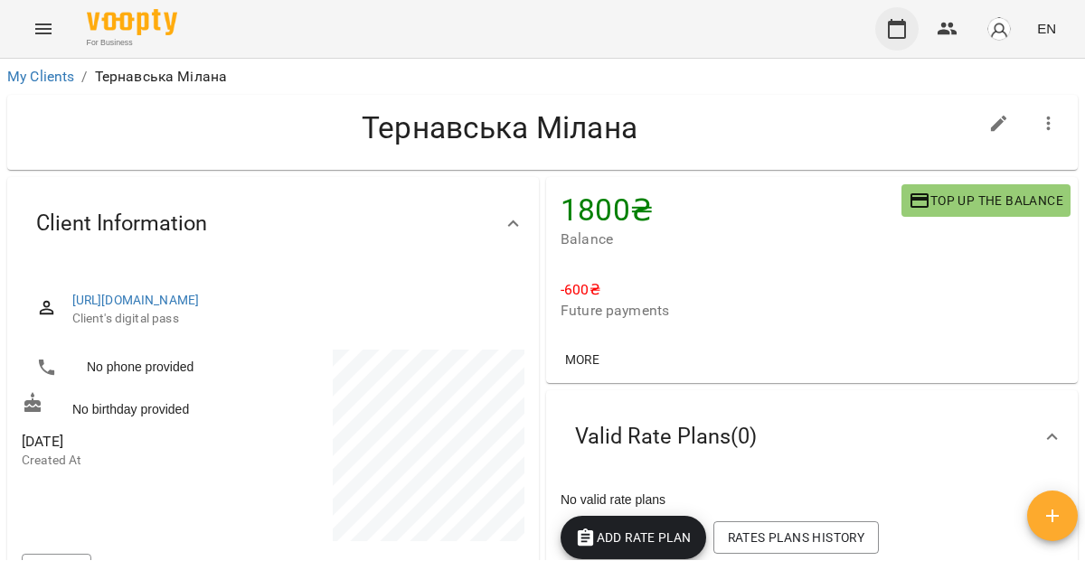
click at [907, 32] on icon "button" at bounding box center [897, 29] width 22 height 22
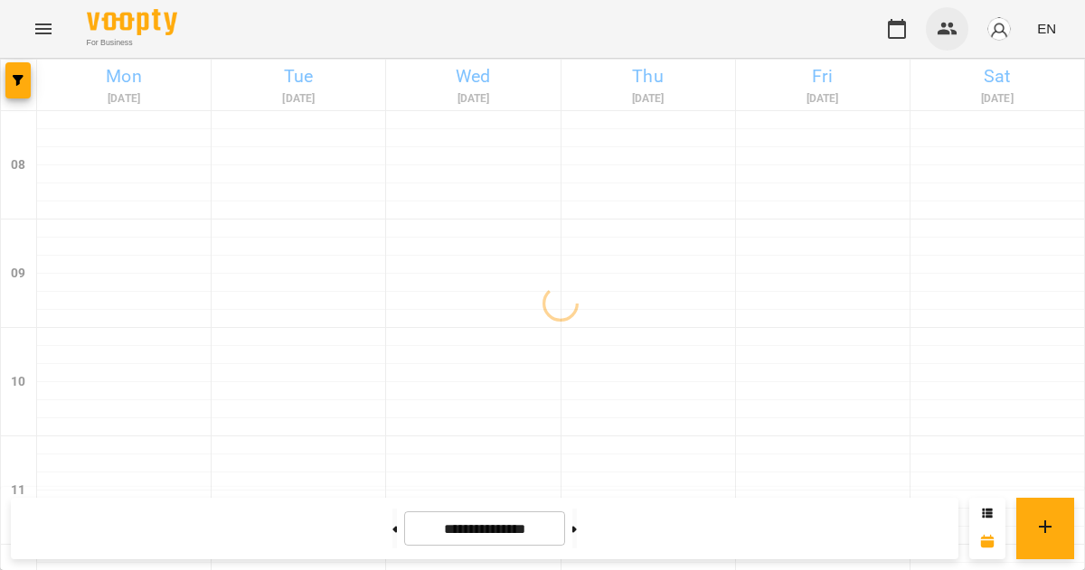
click at [944, 38] on icon "button" at bounding box center [948, 29] width 22 height 22
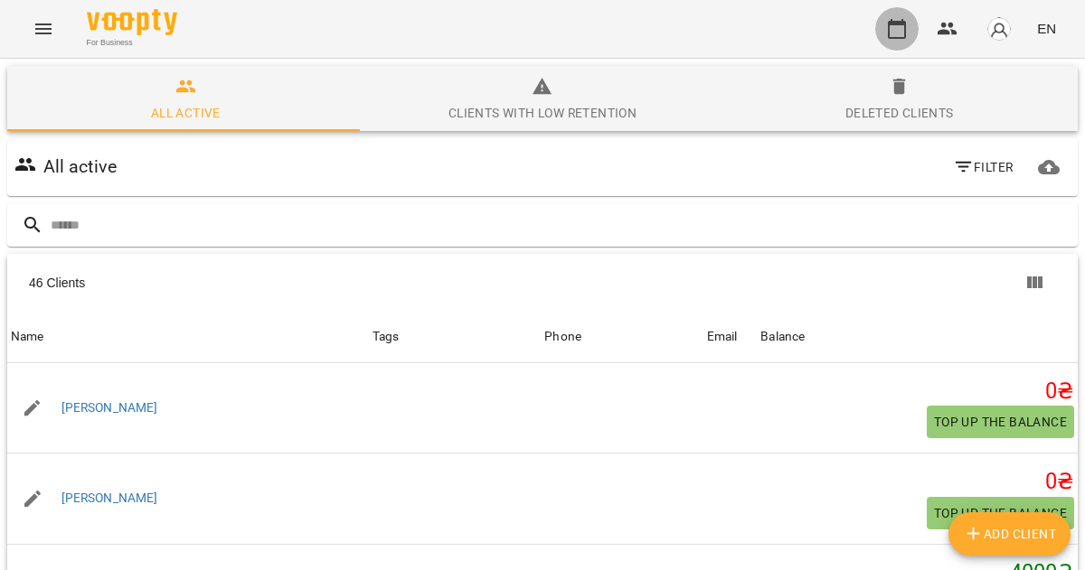
click at [900, 30] on icon "button" at bounding box center [897, 29] width 22 height 22
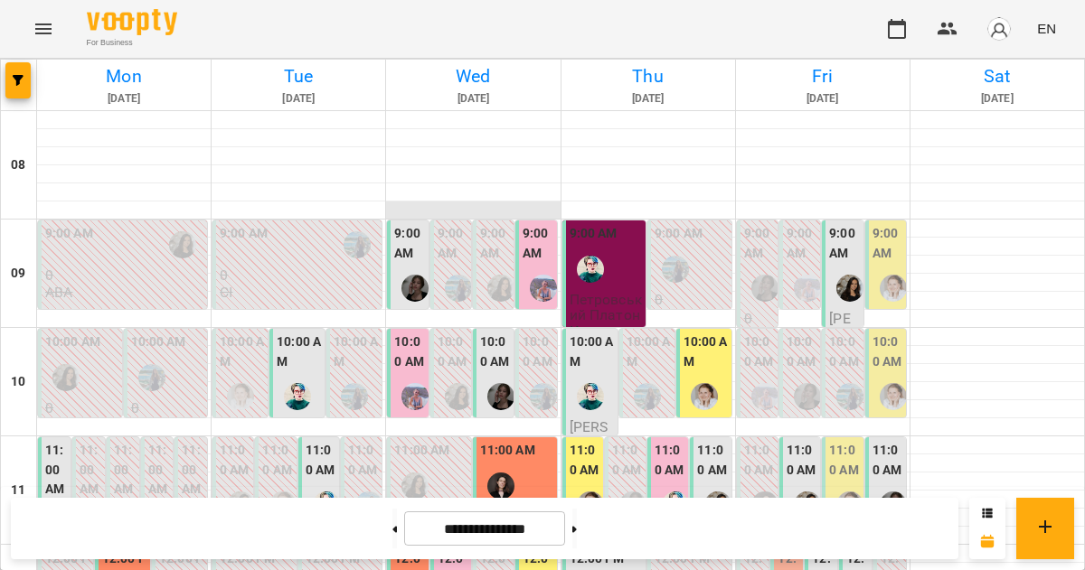
scroll to position [287, 0]
click at [392, 531] on button at bounding box center [394, 529] width 5 height 40
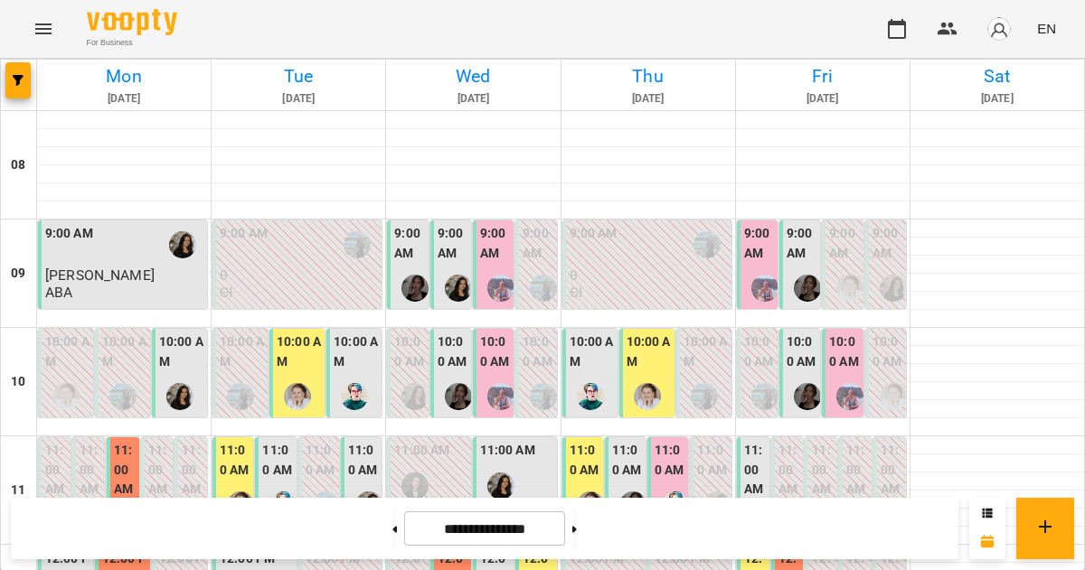
scroll to position [699, 0]
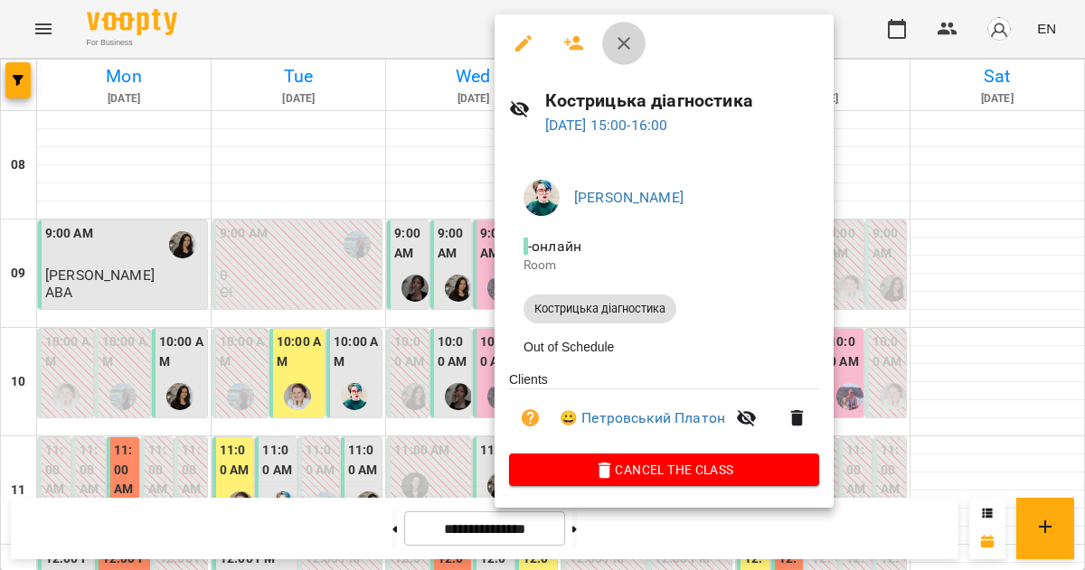
click at [629, 48] on icon "button" at bounding box center [623, 43] width 13 height 13
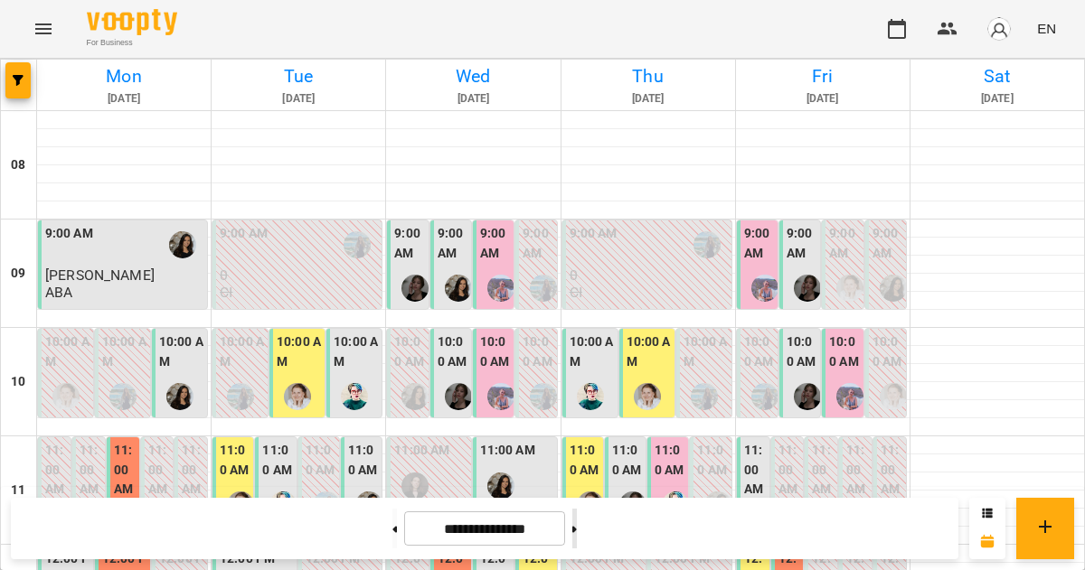
click at [577, 538] on button at bounding box center [574, 529] width 5 height 40
type input "**********"
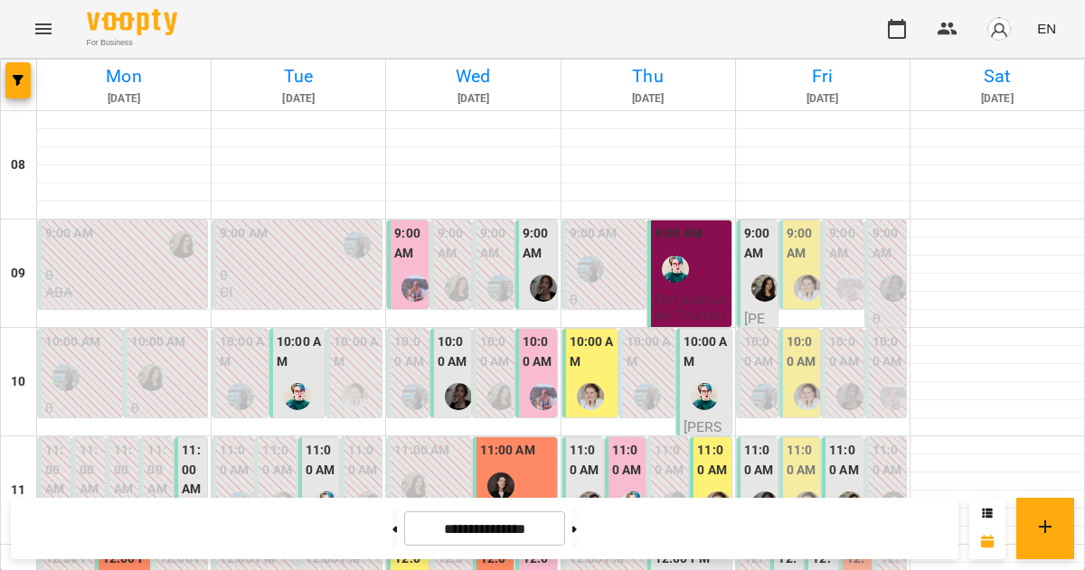
scroll to position [73, 0]
click at [662, 256] on img "Тетяна Кострицька" at bounding box center [675, 269] width 27 height 27
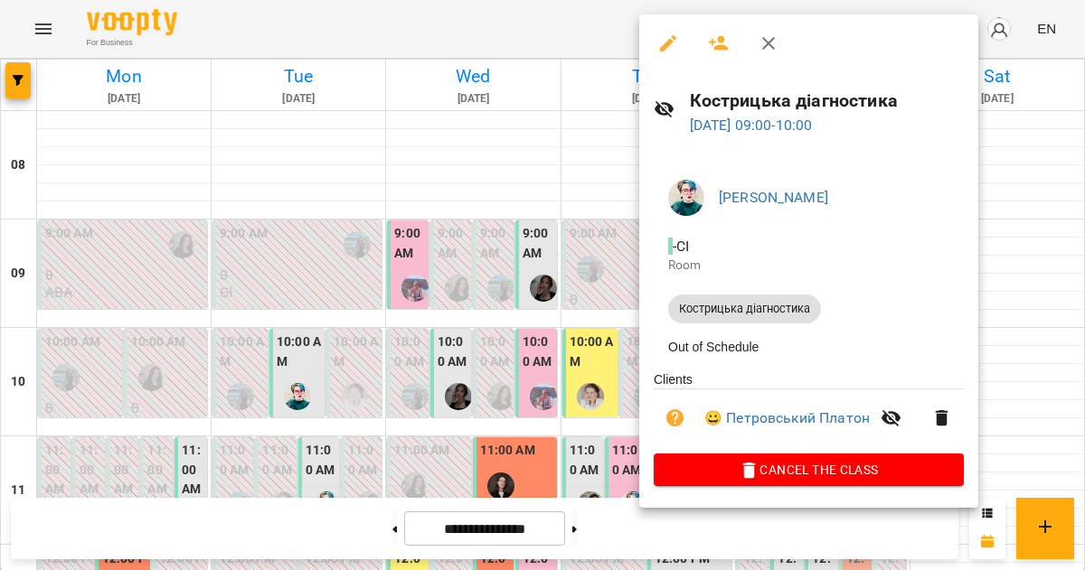
click at [759, 36] on icon "button" at bounding box center [769, 44] width 22 height 22
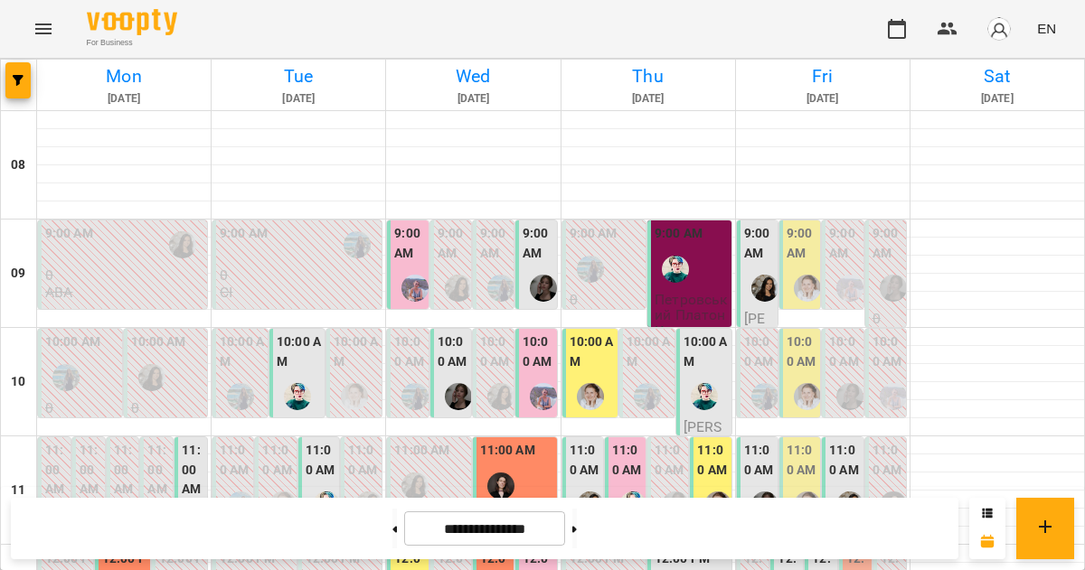
scroll to position [589, 0]
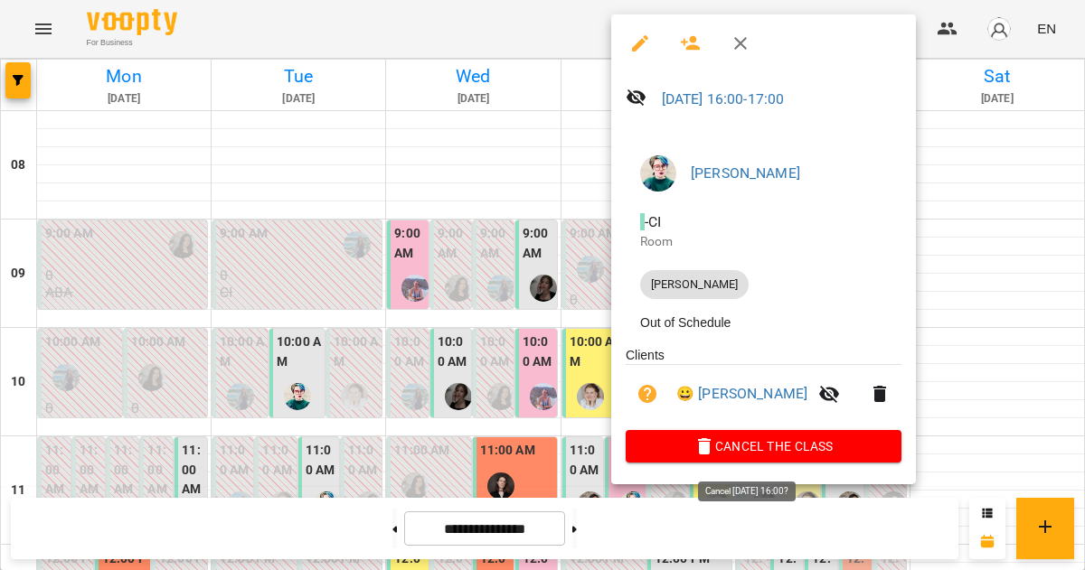
drag, startPoint x: 672, startPoint y: 468, endPoint x: 647, endPoint y: 428, distance: 46.7
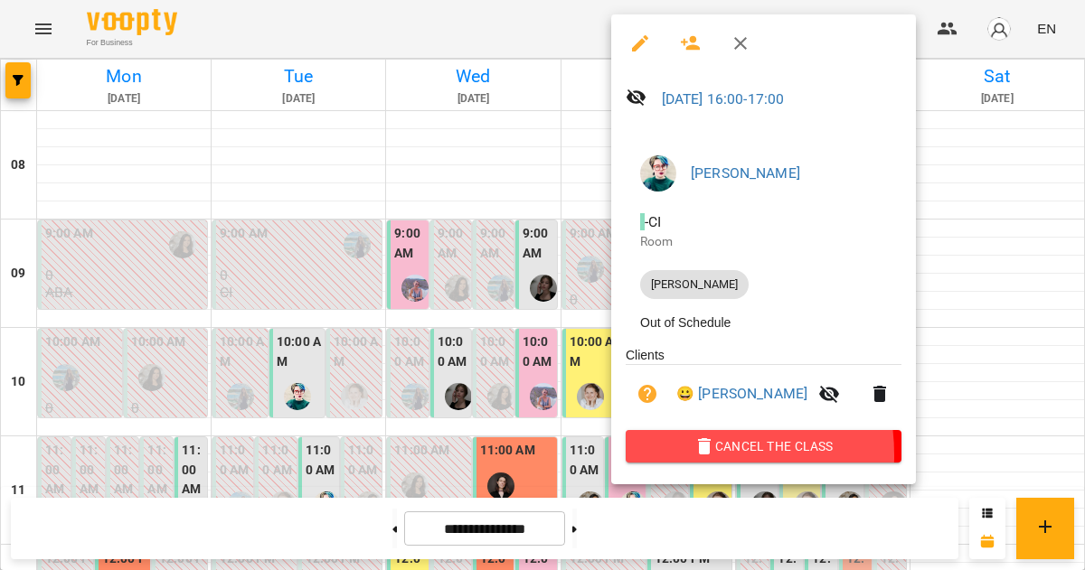
drag, startPoint x: 647, startPoint y: 428, endPoint x: 668, endPoint y: 463, distance: 40.2
click at [668, 457] on span "Cancel the class" at bounding box center [763, 447] width 247 height 22
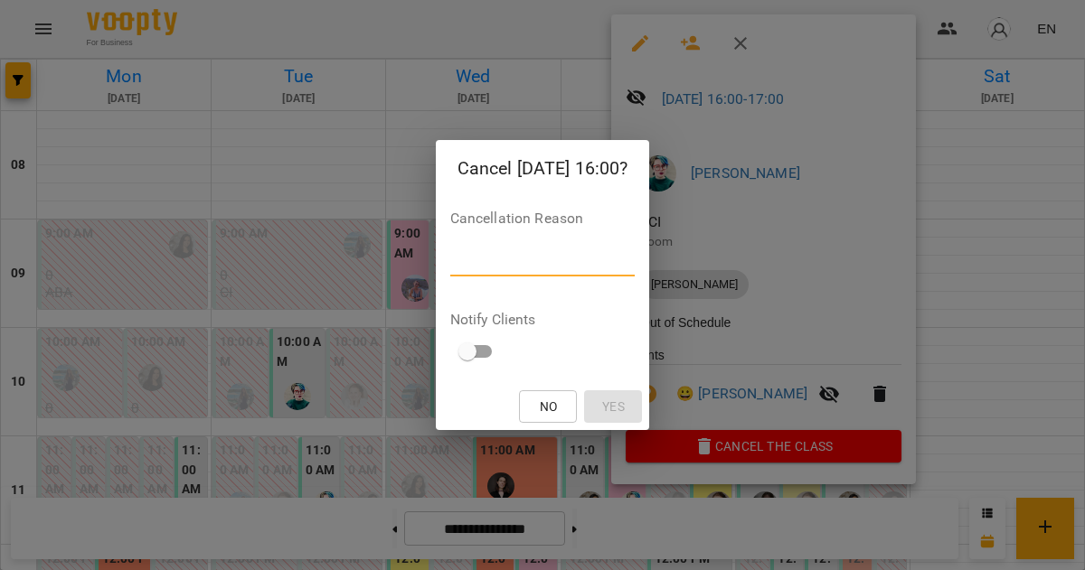
click at [546, 254] on textarea at bounding box center [542, 261] width 185 height 17
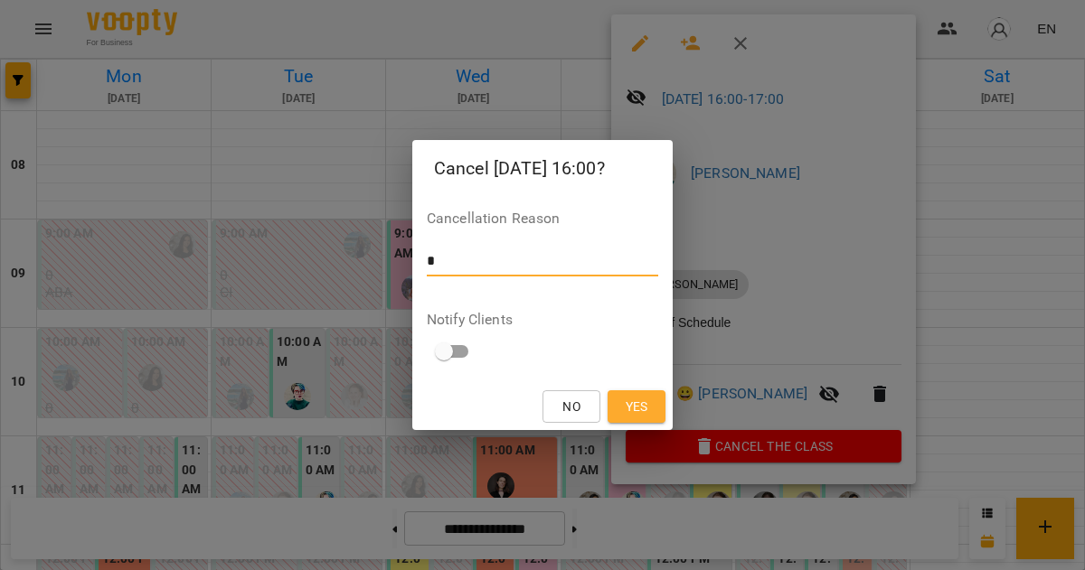
type textarea "*"
click at [645, 410] on span "Yes" at bounding box center [637, 407] width 23 height 22
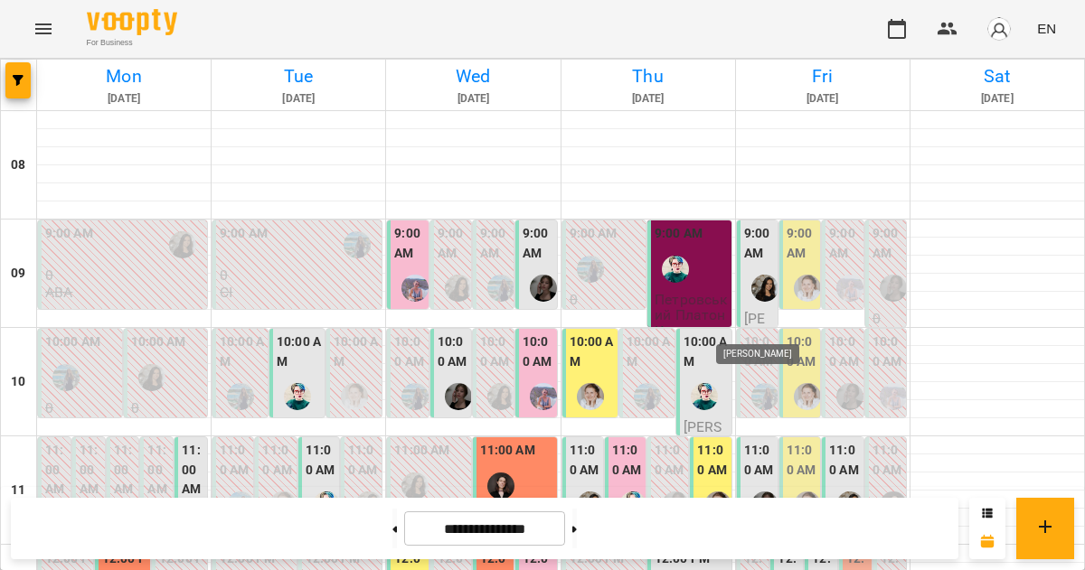
scroll to position [186, 0]
click at [751, 492] on img "Данюк Дарина" at bounding box center [764, 505] width 27 height 27
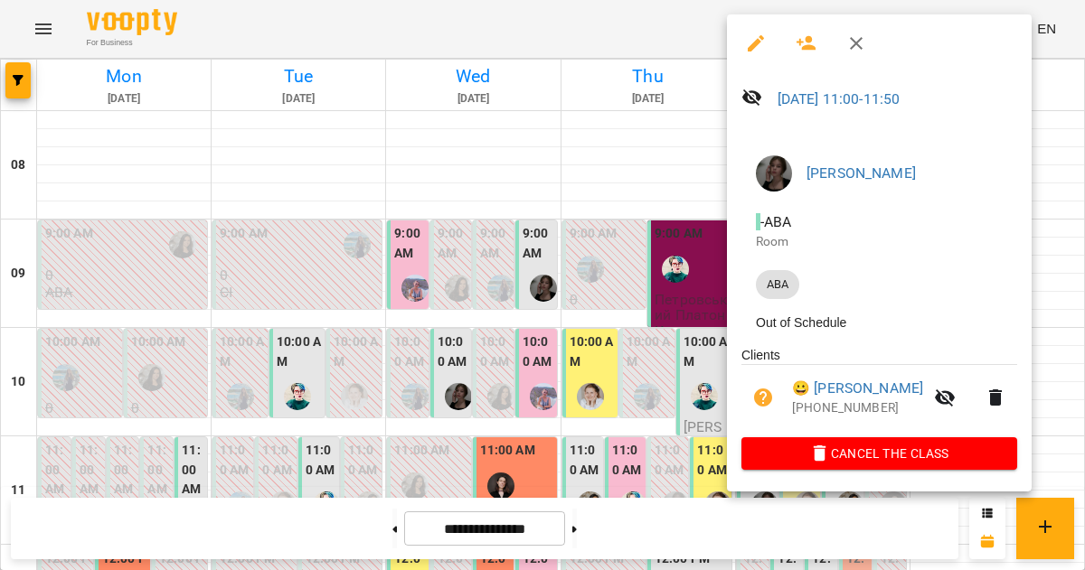
click at [857, 45] on icon "button" at bounding box center [856, 43] width 13 height 13
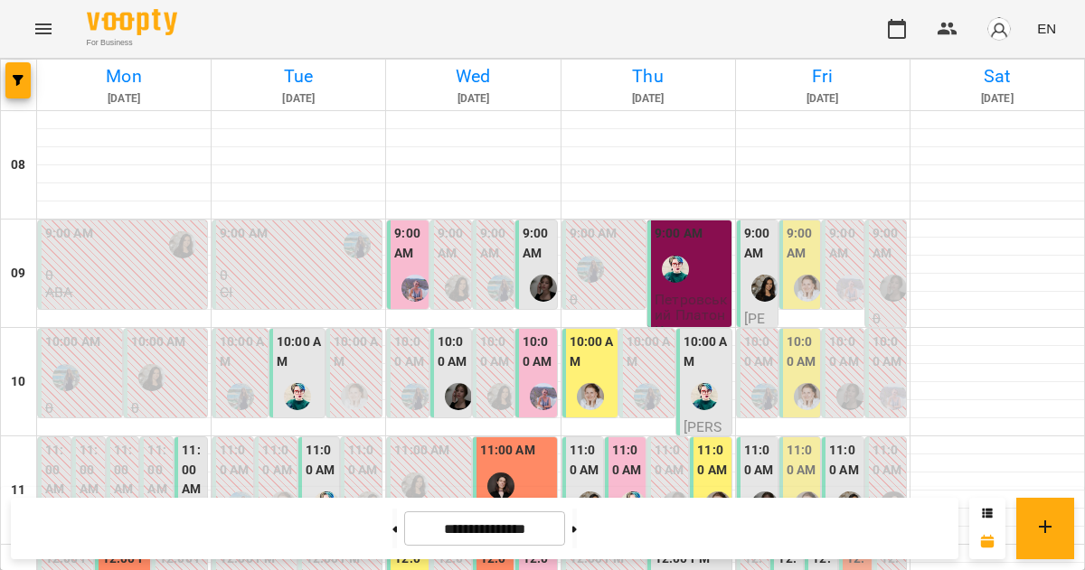
scroll to position [0, 0]
